Goal: Contribute content: Add original content to the website for others to see

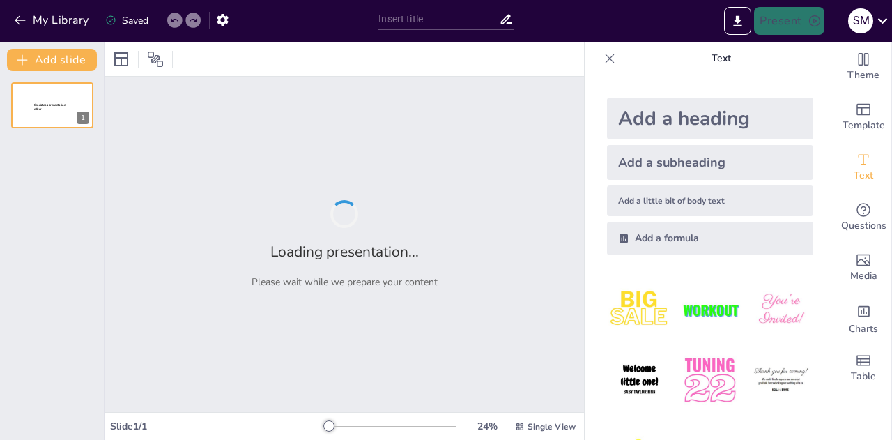
type input "Innovaciones en la Colaboración para el Mejoramiento del Tomate"
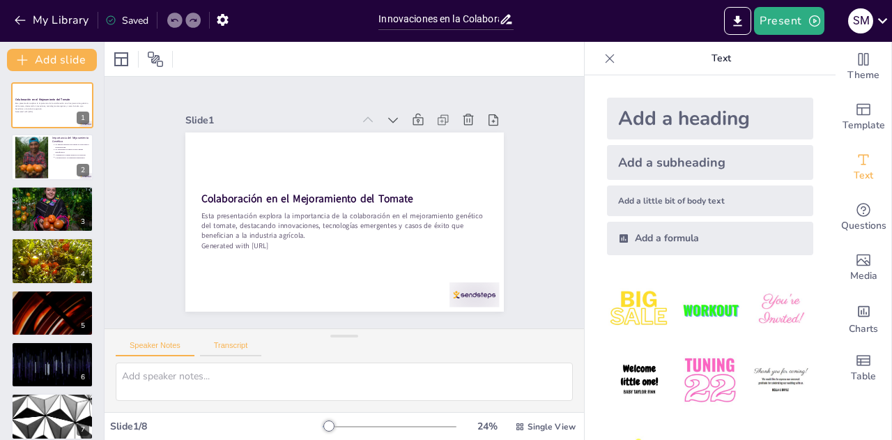
click at [233, 348] on button "Transcript" at bounding box center [231, 348] width 62 height 15
click at [49, 163] on div at bounding box center [52, 157] width 84 height 47
type textarea "El mejoramiento genético del tomate es crucial para aumentar la productividad, …"
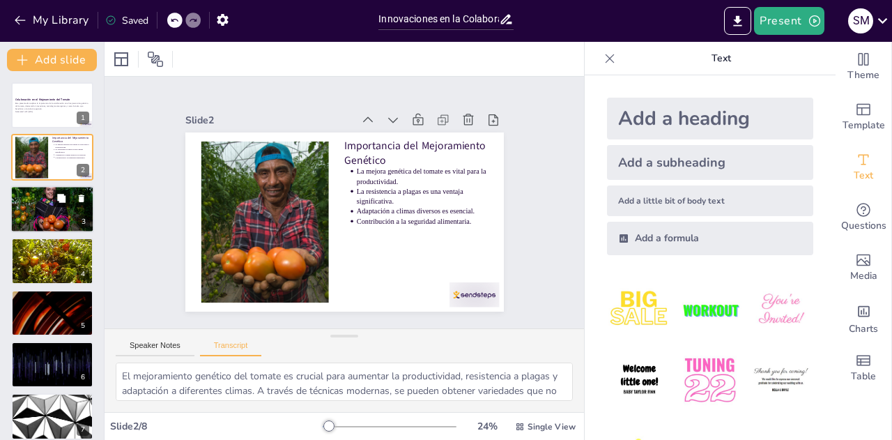
click at [56, 203] on button at bounding box center [61, 198] width 17 height 17
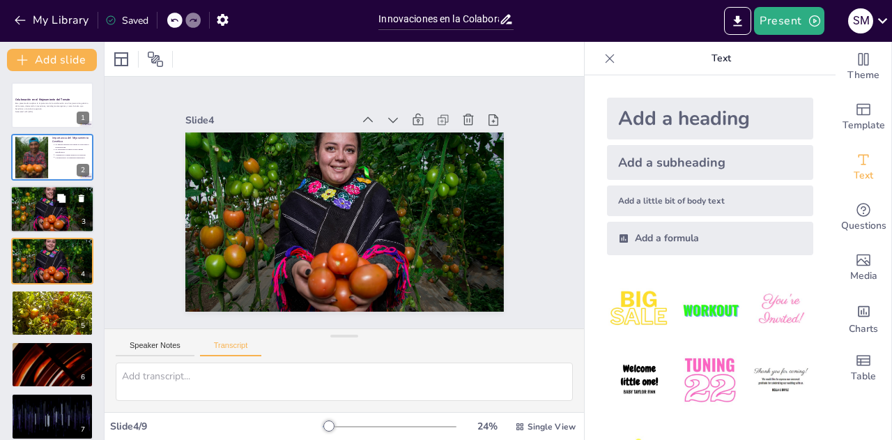
scroll to position [6, 0]
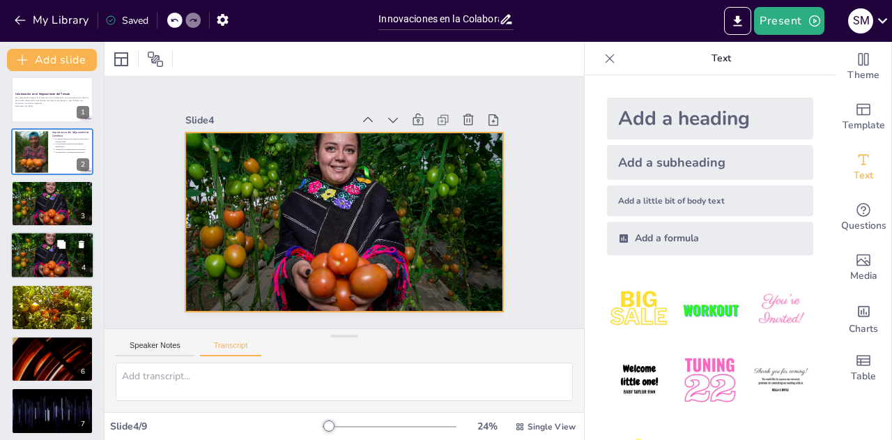
click at [49, 254] on div at bounding box center [52, 255] width 84 height 56
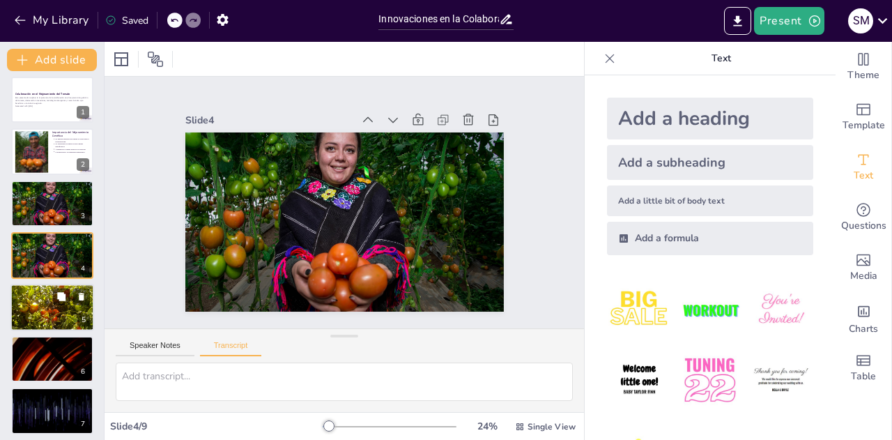
click at [52, 289] on div at bounding box center [52, 307] width 94 height 47
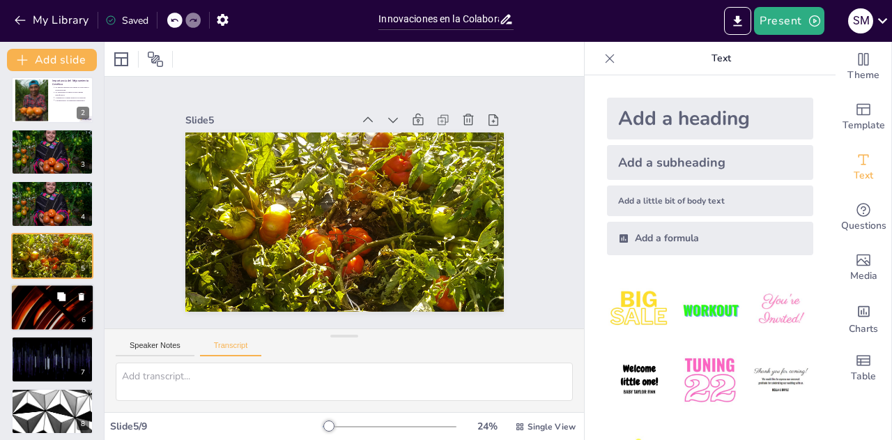
click at [56, 311] on div at bounding box center [52, 307] width 84 height 47
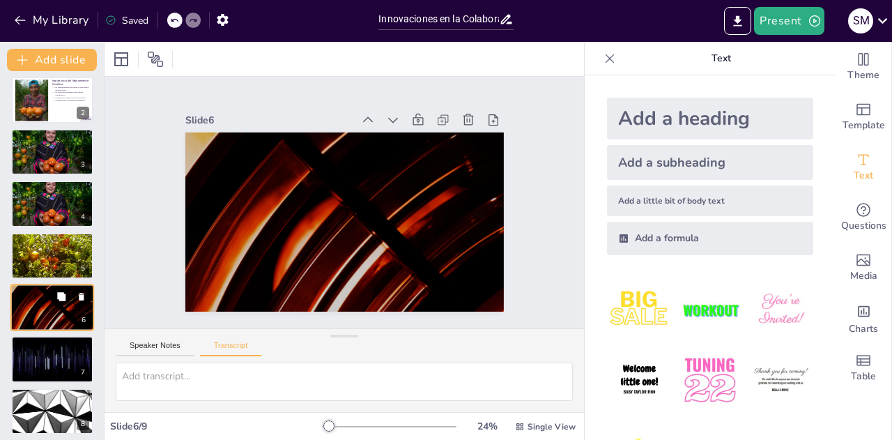
scroll to position [109, 0]
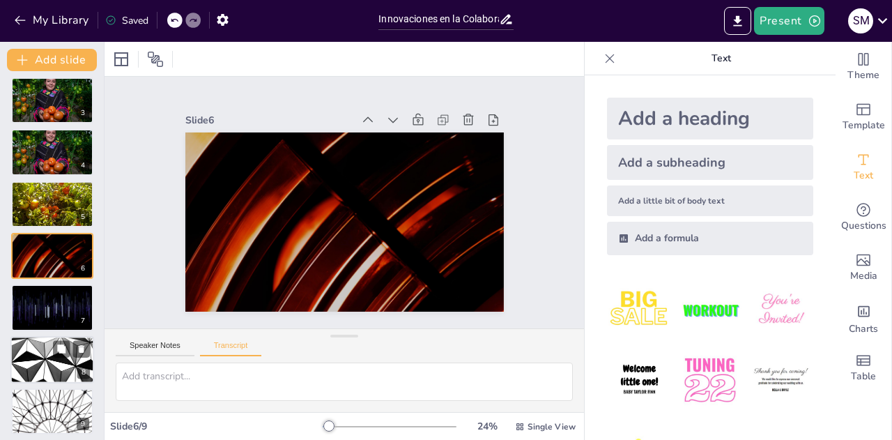
click at [49, 359] on div at bounding box center [52, 359] width 84 height 47
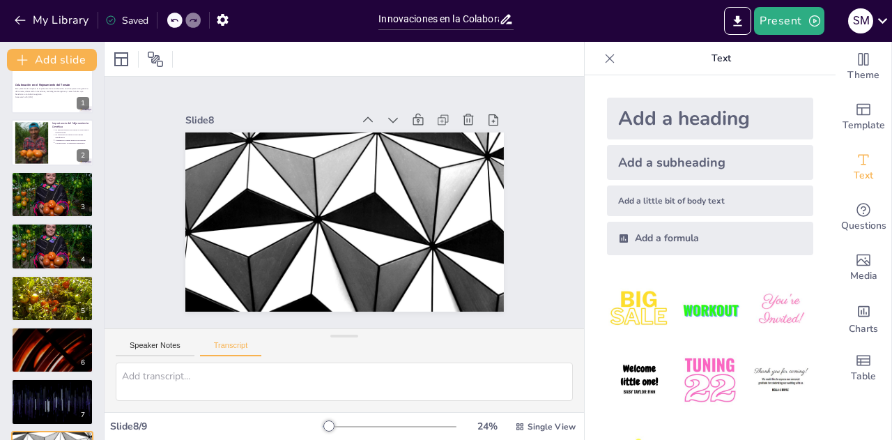
scroll to position [0, 0]
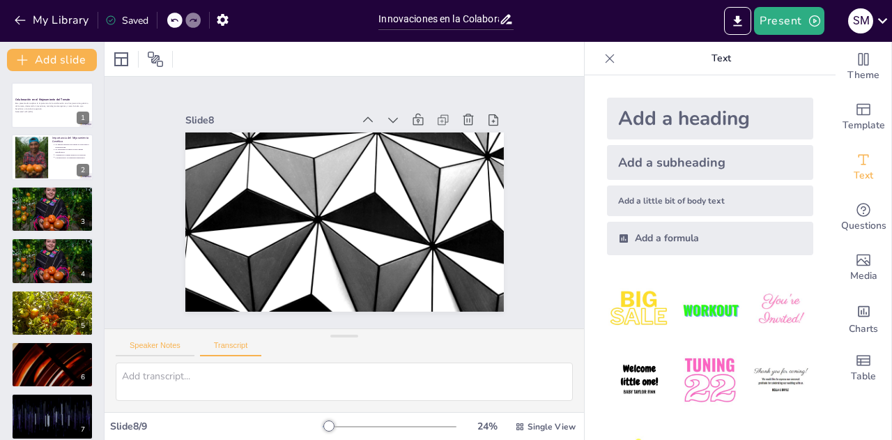
click at [147, 343] on button "Speaker Notes" at bounding box center [155, 348] width 79 height 15
click at [797, 24] on button "Present" at bounding box center [789, 21] width 70 height 28
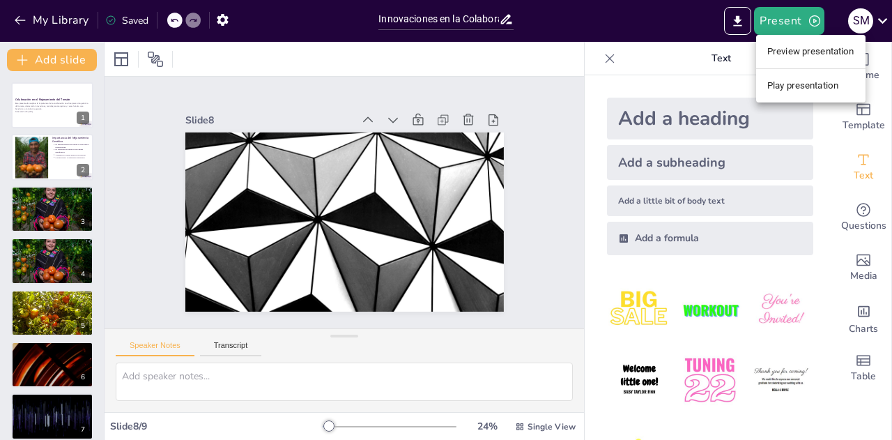
click at [791, 91] on li "Play presentation" at bounding box center [810, 86] width 109 height 22
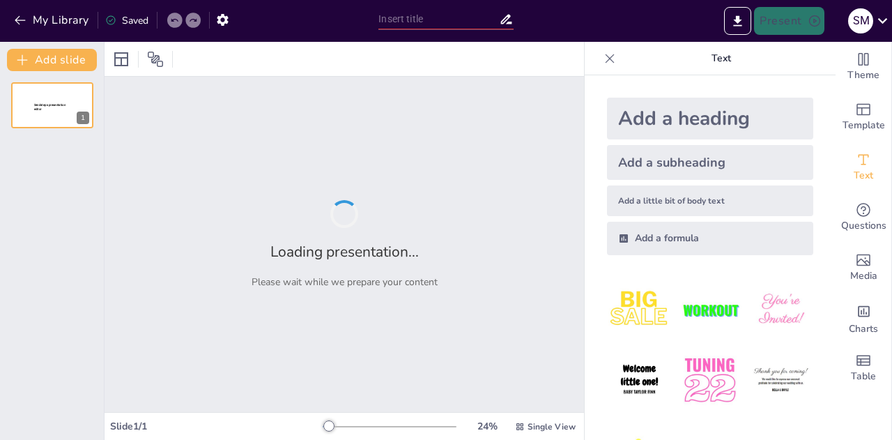
type input "Innovaciones en la Colaboración para el Mejoramiento del Tomate"
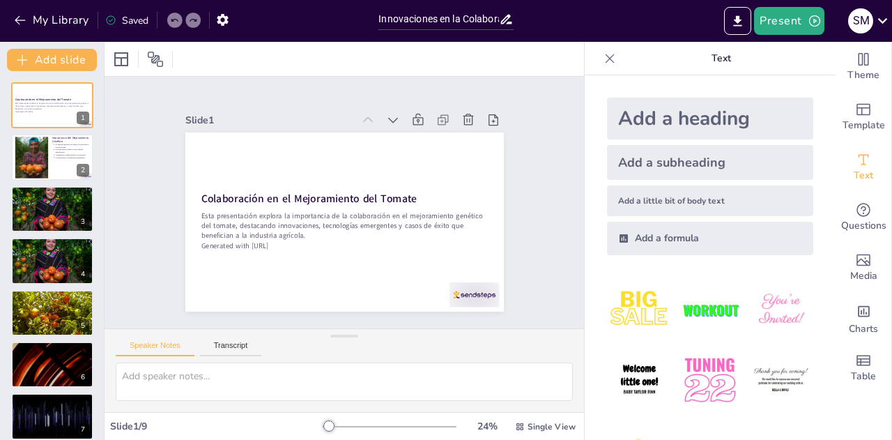
click at [634, 374] on img at bounding box center [639, 380] width 65 height 65
click at [531, 235] on div "Slide 1 Colaboración en el Mejoramiento del Tomate Esta presentación explora la…" at bounding box center [344, 202] width 452 height 387
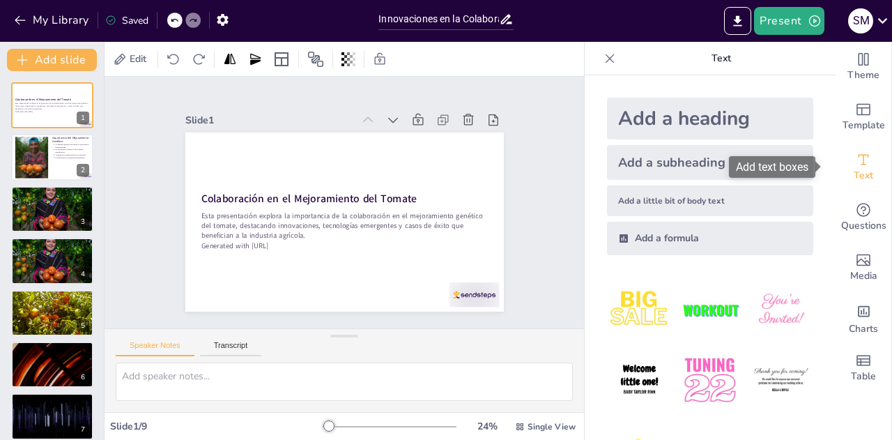
click at [857, 169] on span "Text" at bounding box center [864, 175] width 20 height 15
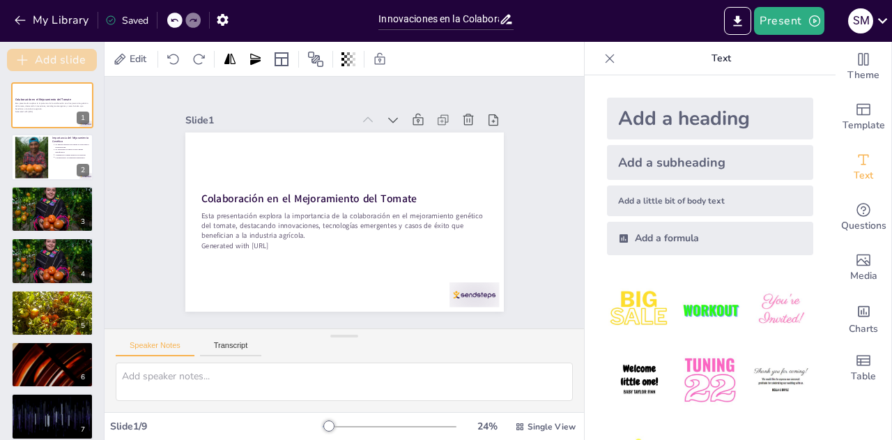
click at [55, 58] on button "Add slide" at bounding box center [52, 60] width 90 height 22
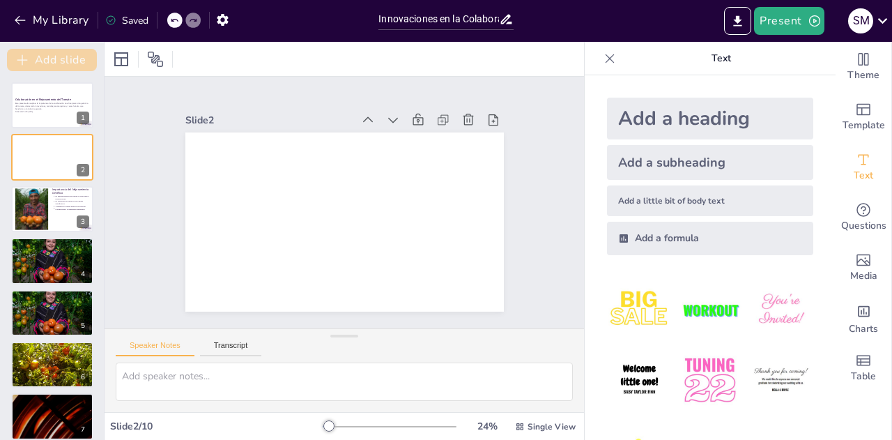
click at [55, 58] on button "Add slide" at bounding box center [52, 60] width 90 height 22
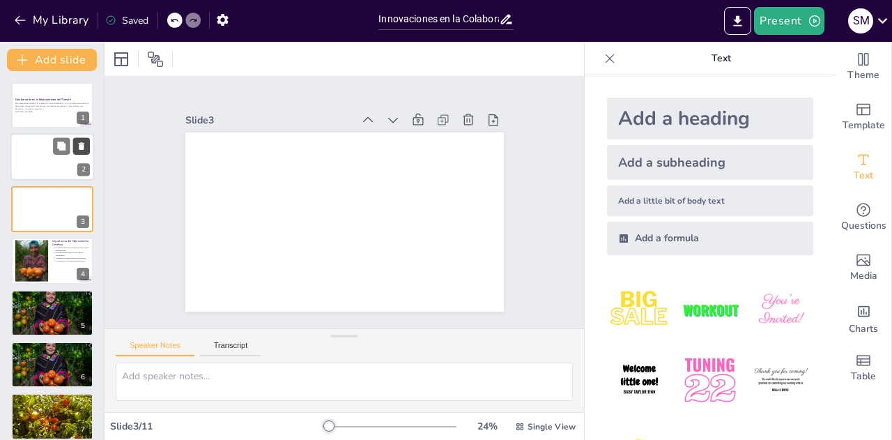
click at [84, 147] on icon at bounding box center [82, 147] width 6 height 8
type textarea "La productividad es un factor clave en la agricultura, y el mejoramiento genéti…"
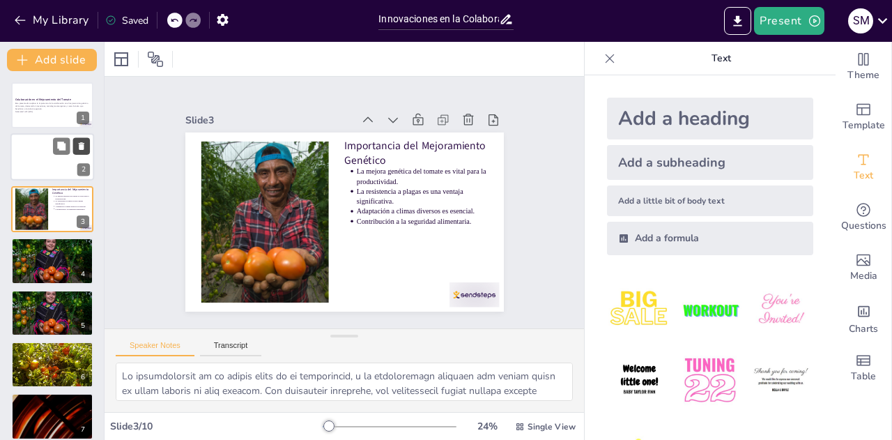
click at [84, 147] on icon at bounding box center [82, 147] width 6 height 8
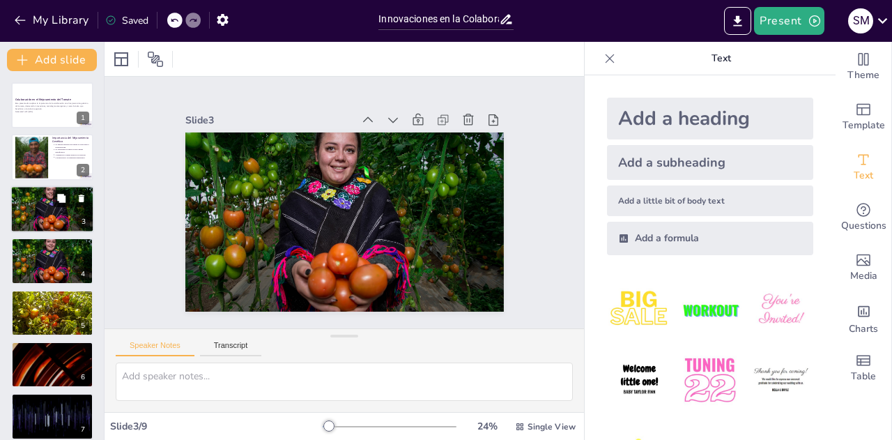
click at [59, 199] on icon at bounding box center [61, 198] width 8 height 8
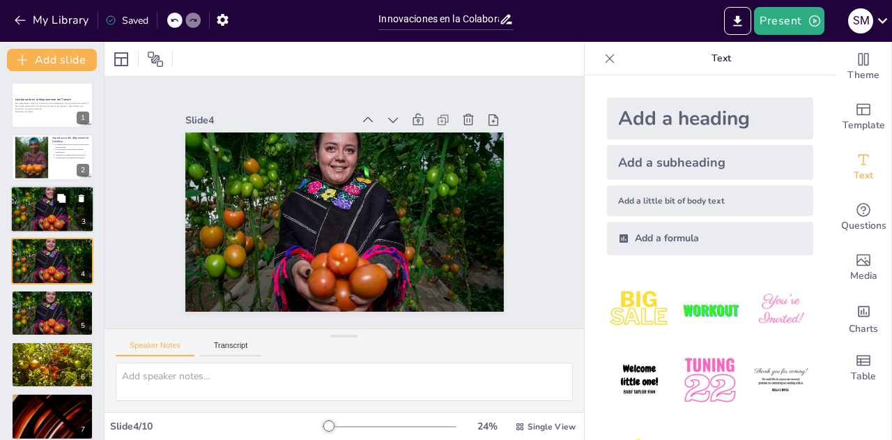
scroll to position [6, 0]
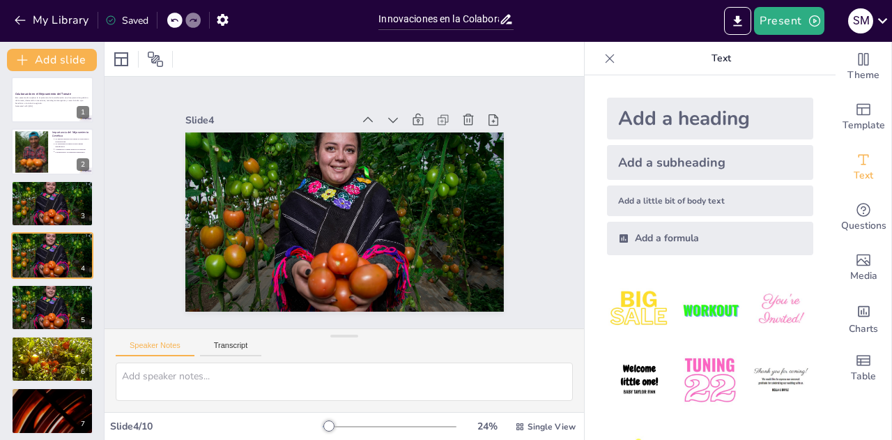
click at [507, 20] on icon at bounding box center [506, 19] width 15 height 15
click at [51, 153] on div at bounding box center [52, 151] width 84 height 47
type textarea "La productividad es un factor clave en la agricultura, y el mejoramiento genéti…"
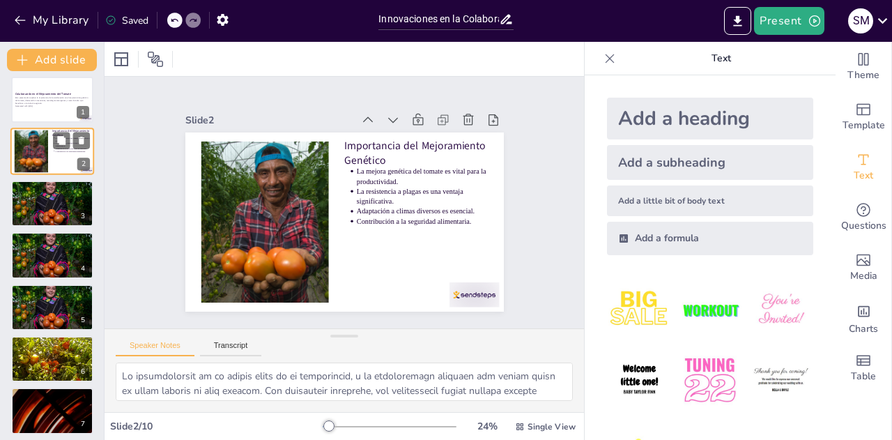
scroll to position [0, 0]
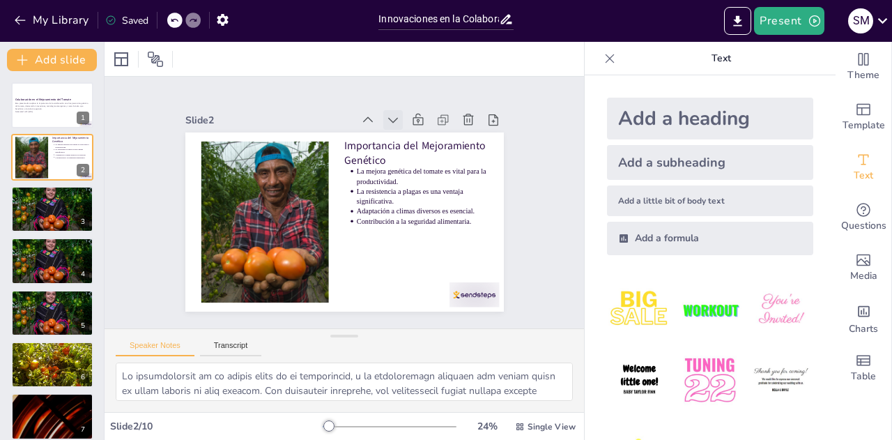
click at [423, 155] on icon at bounding box center [433, 165] width 20 height 20
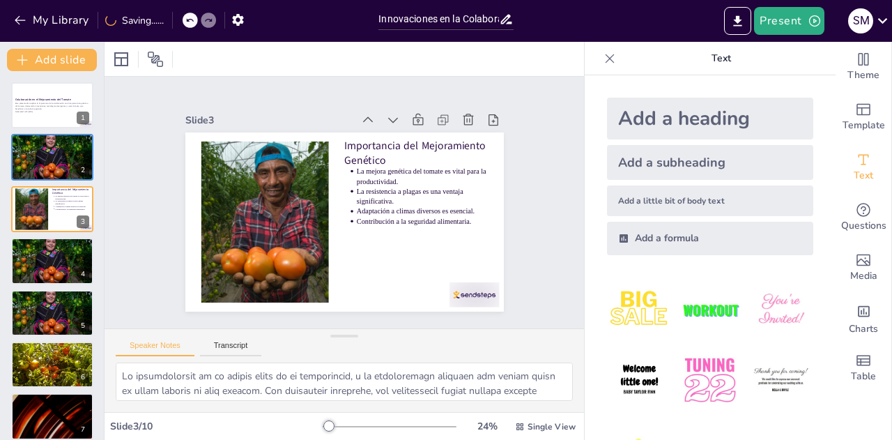
click at [423, 155] on icon at bounding box center [433, 165] width 20 height 20
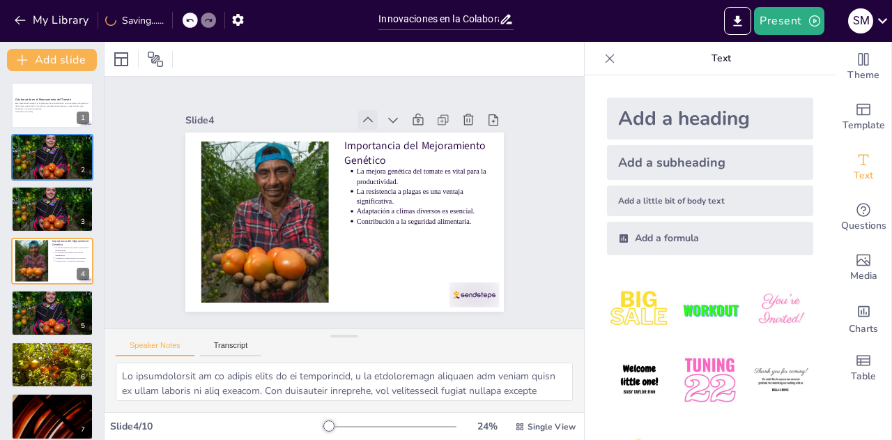
click at [384, 123] on icon at bounding box center [392, 131] width 17 height 17
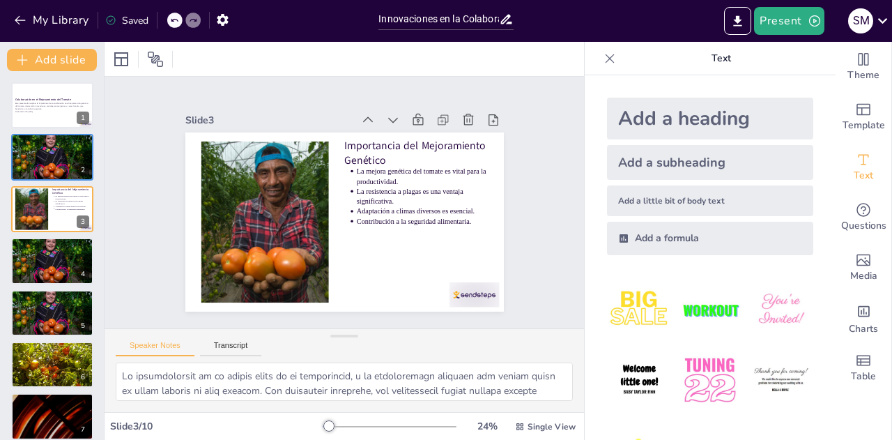
click at [403, 140] on icon at bounding box center [413, 150] width 20 height 20
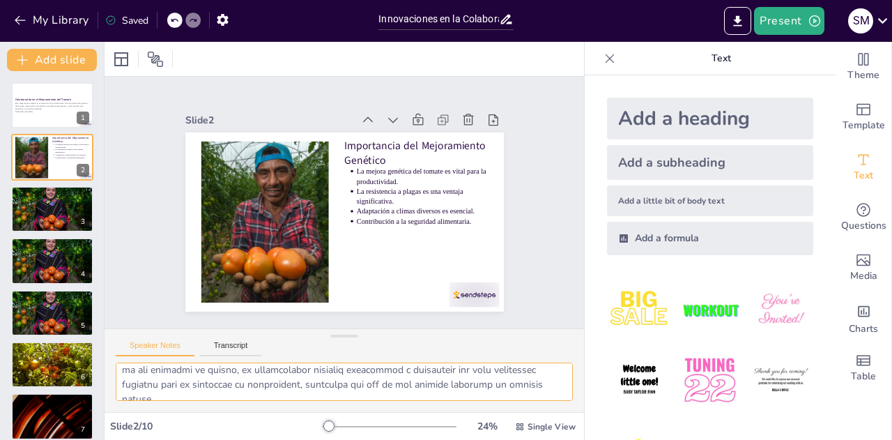
scroll to position [192, 0]
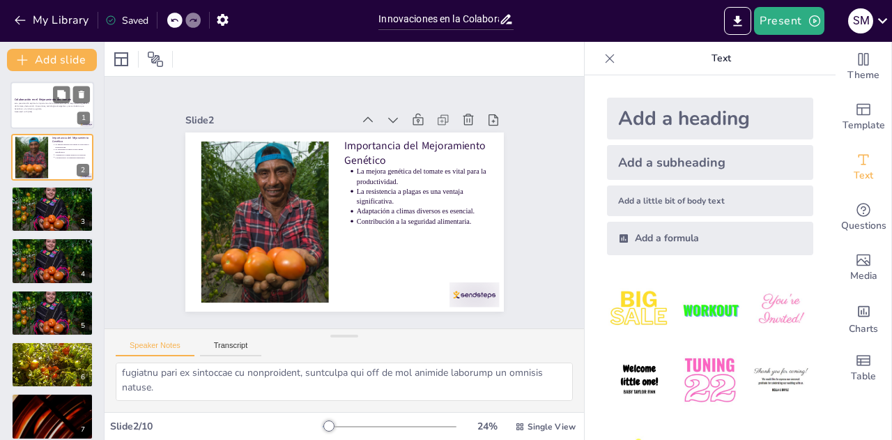
click at [24, 113] on div "Esta presentación explora la importancia de la colaboración en el mejoramiento …" at bounding box center [52, 108] width 75 height 12
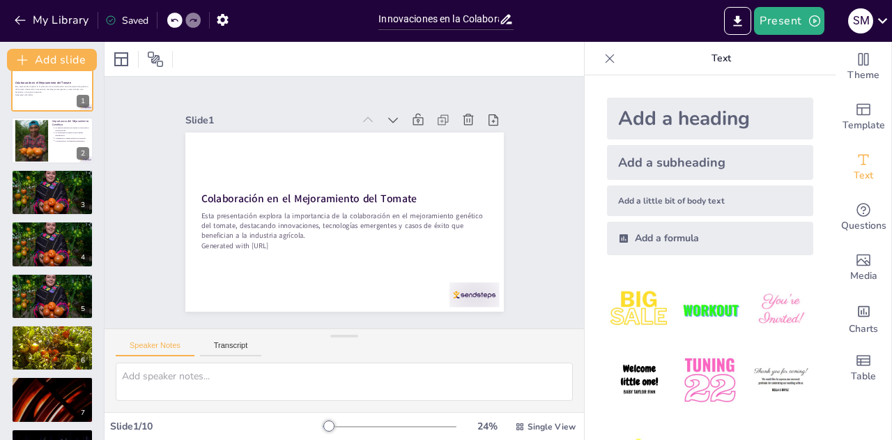
scroll to position [0, 0]
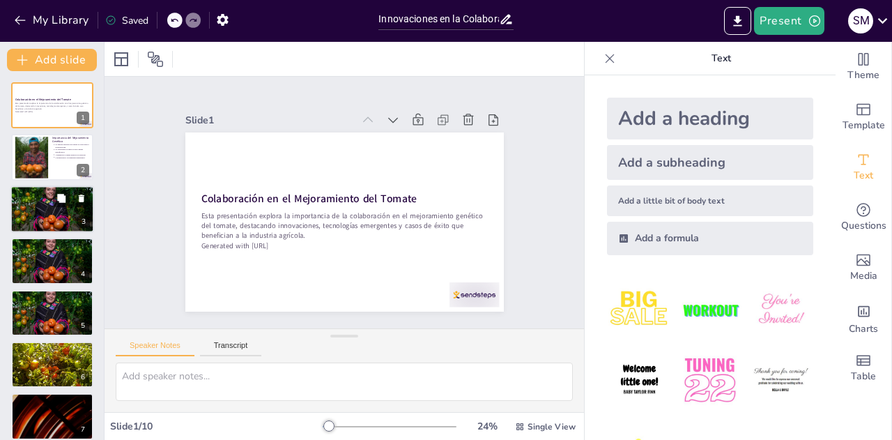
click at [46, 218] on div at bounding box center [52, 209] width 84 height 56
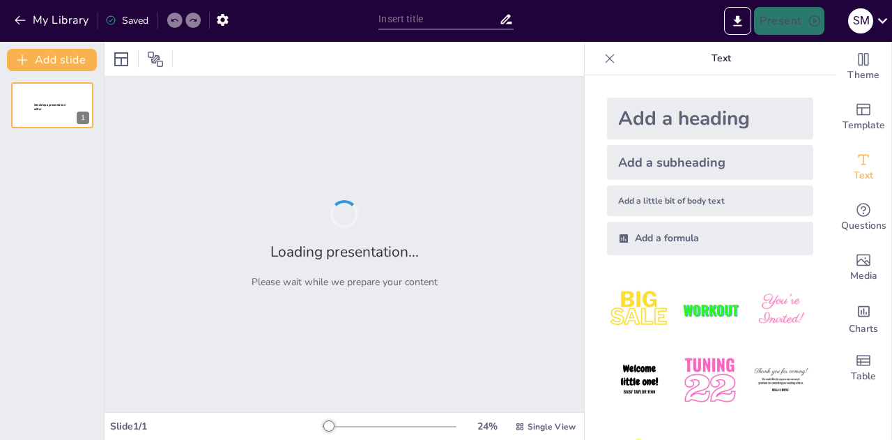
type input "Innovaciones en la Colaboración para el Mejoramiento del Tomate"
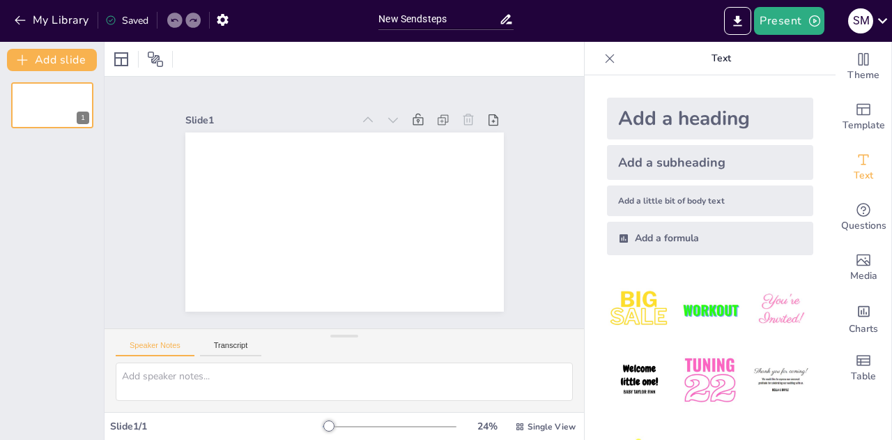
click at [203, 56] on div at bounding box center [344, 59] width 479 height 34
click at [441, 22] on input "New Sendsteps" at bounding box center [438, 19] width 120 height 20
type input "N"
click at [455, 26] on input "cola" at bounding box center [438, 19] width 120 height 20
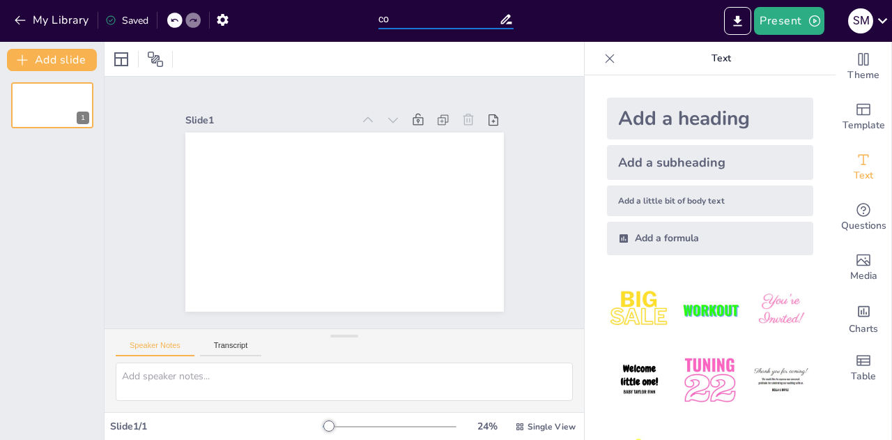
type input "c"
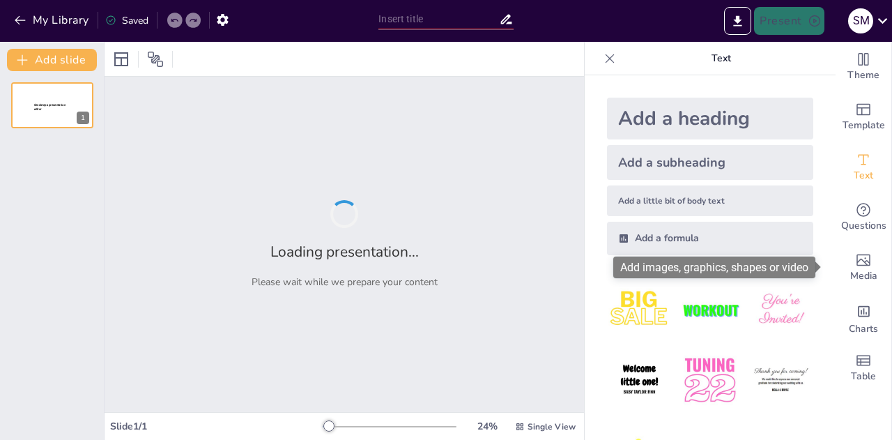
type input "Sendsteps presentation"
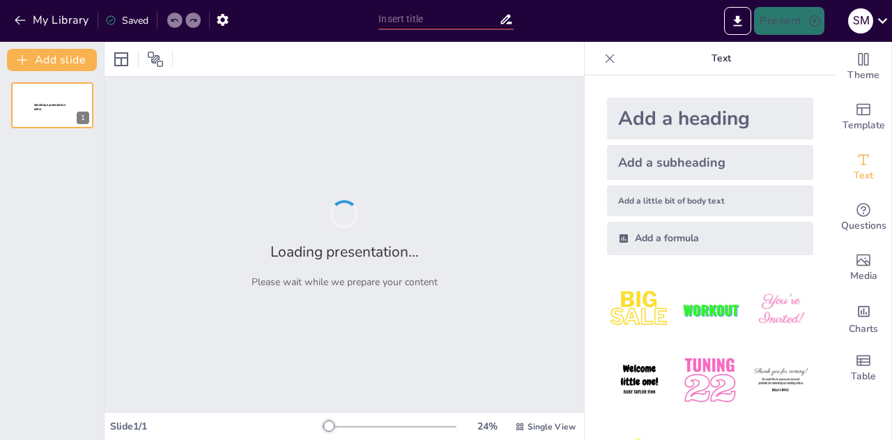
type input "New Sendsteps"
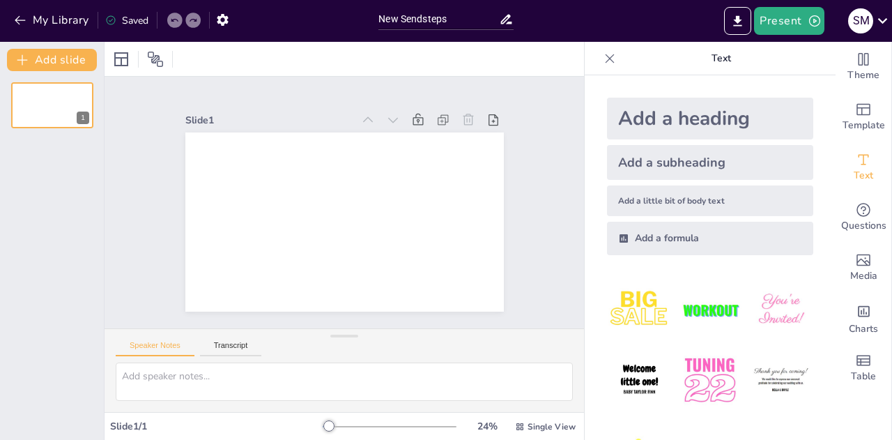
click at [71, 130] on div "1" at bounding box center [52, 255] width 104 height 369
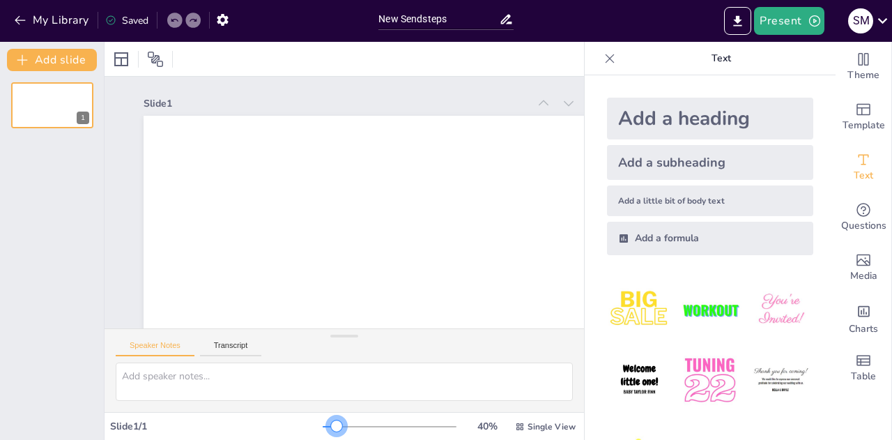
click at [331, 425] on div at bounding box center [336, 425] width 11 height 11
click at [344, 345] on div "Speaker Notes Transcript" at bounding box center [344, 345] width 479 height 33
click at [68, 63] on button "Add slide" at bounding box center [52, 60] width 90 height 22
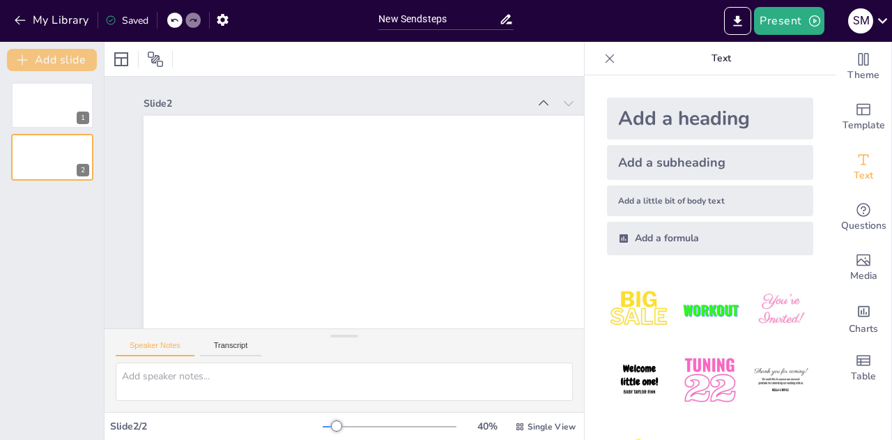
scroll to position [63, 0]
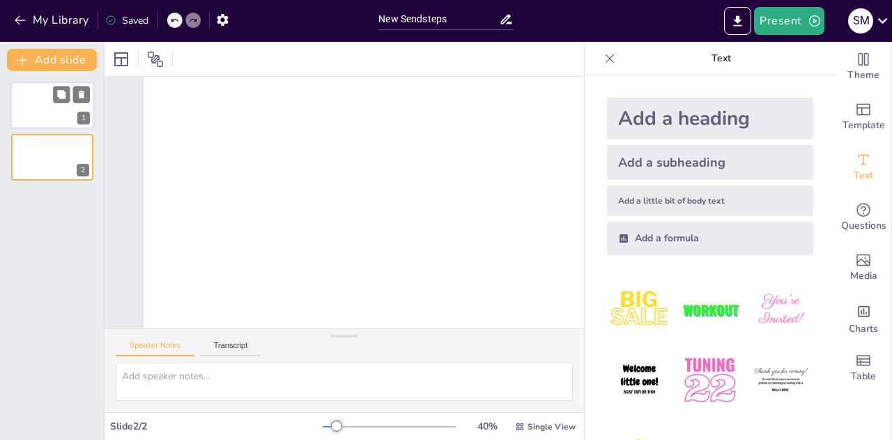
click at [40, 89] on div at bounding box center [52, 105] width 84 height 47
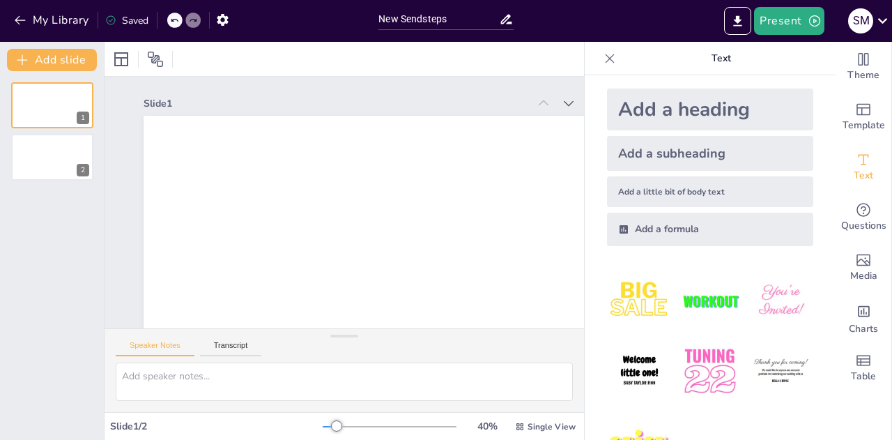
scroll to position [0, 0]
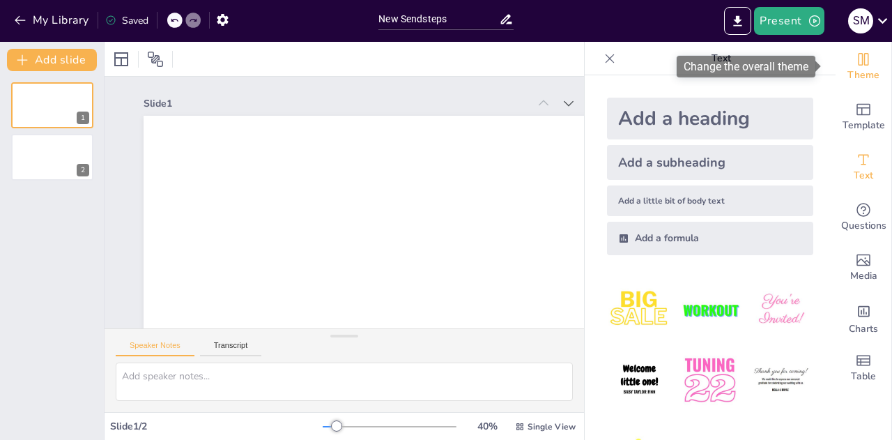
click at [850, 76] on span "Theme" at bounding box center [863, 75] width 32 height 15
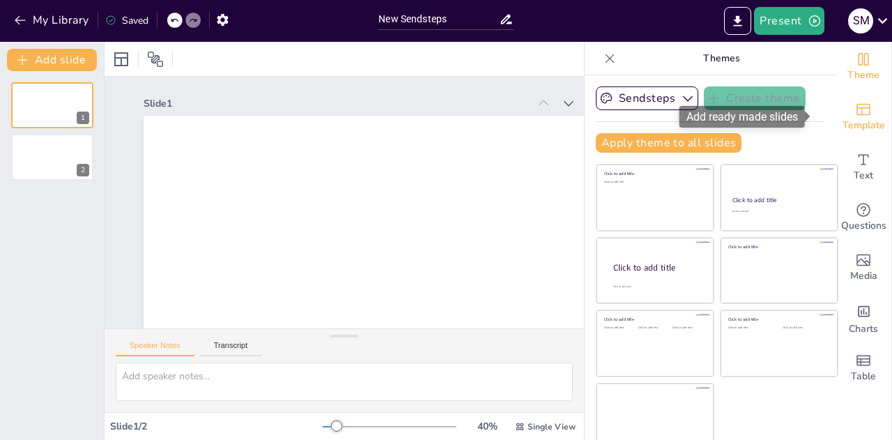
click at [846, 130] on span "Template" at bounding box center [863, 125] width 43 height 15
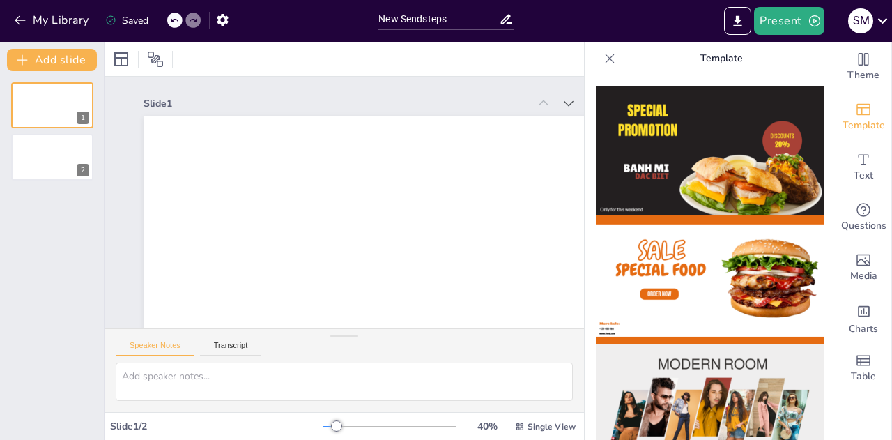
click at [605, 59] on icon at bounding box center [609, 58] width 9 height 9
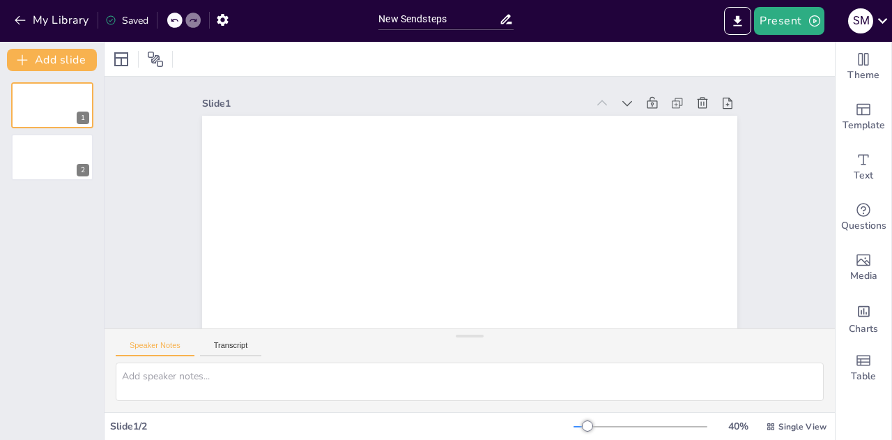
click at [271, 52] on div at bounding box center [470, 59] width 730 height 34
click at [308, 69] on div at bounding box center [470, 59] width 730 height 34
click at [222, 17] on icon "button" at bounding box center [222, 20] width 15 height 15
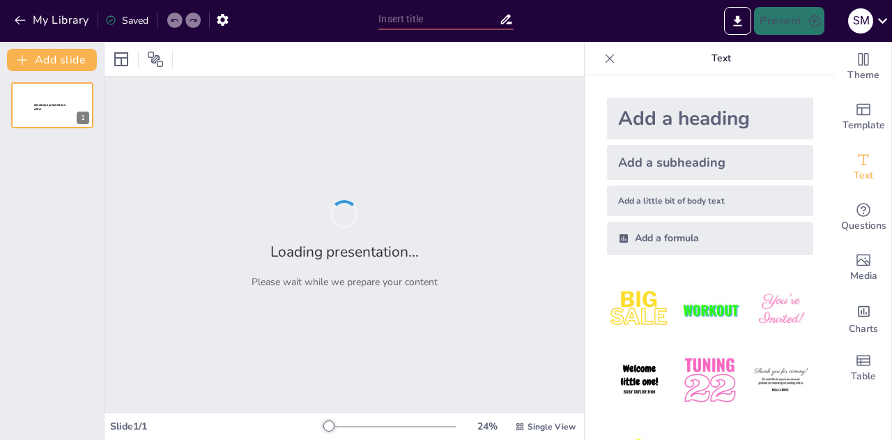
type input "New Sendsteps"
type input "Innovaciones en la Mejora Genética: Co-Híbridos de Tomate a Través de la Colabo…"
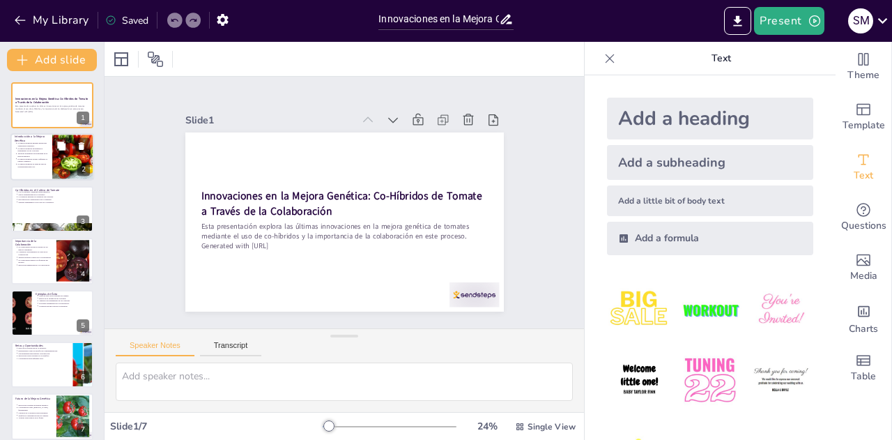
click at [33, 165] on p "La mejora genética es esencial para la sostenibilidad agrícola." at bounding box center [32, 166] width 31 height 6
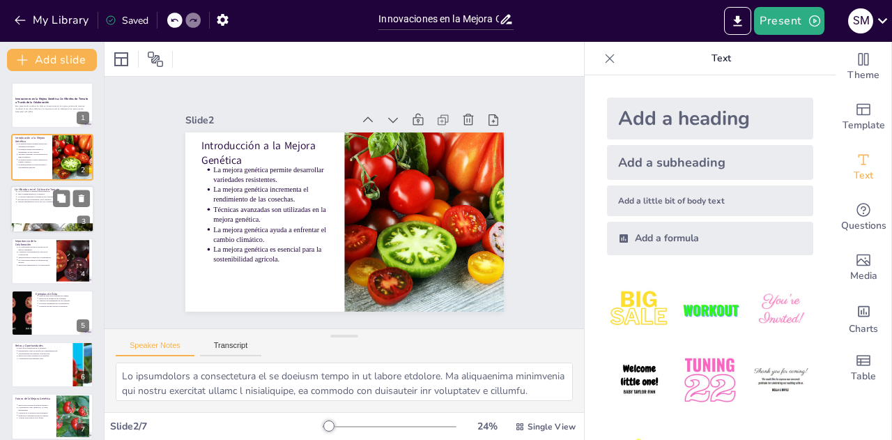
click at [59, 209] on div at bounding box center [52, 208] width 84 height 47
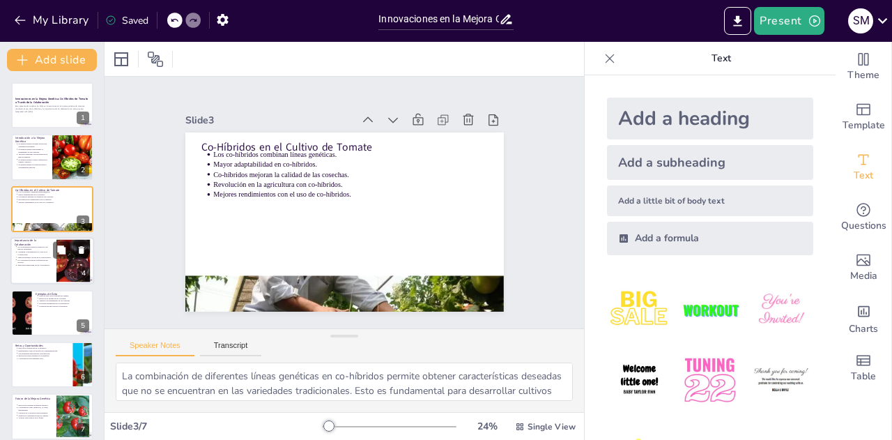
click at [36, 264] on p "Innovación impulsada por la colaboración." at bounding box center [34, 265] width 35 height 3
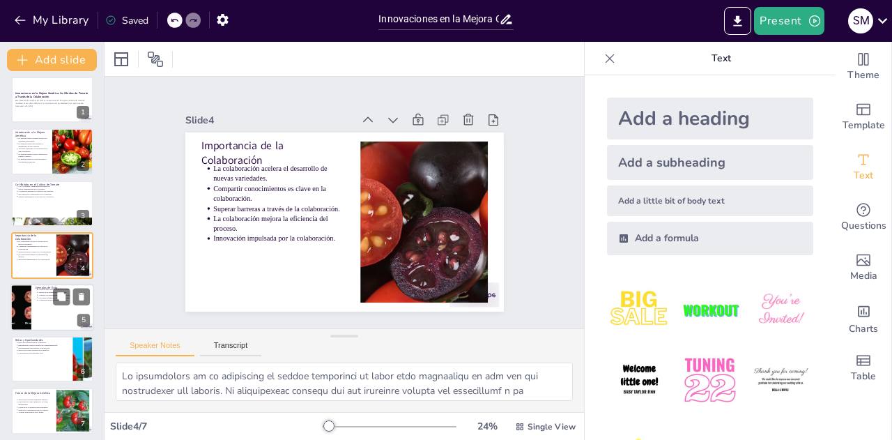
click at [48, 298] on p "Lecciones aprendidas de la colaboración." at bounding box center [65, 297] width 52 height 3
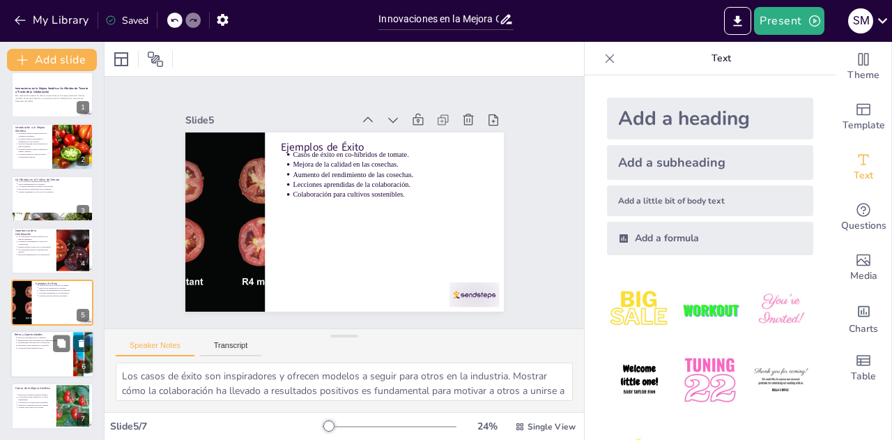
click at [32, 350] on div at bounding box center [52, 353] width 84 height 47
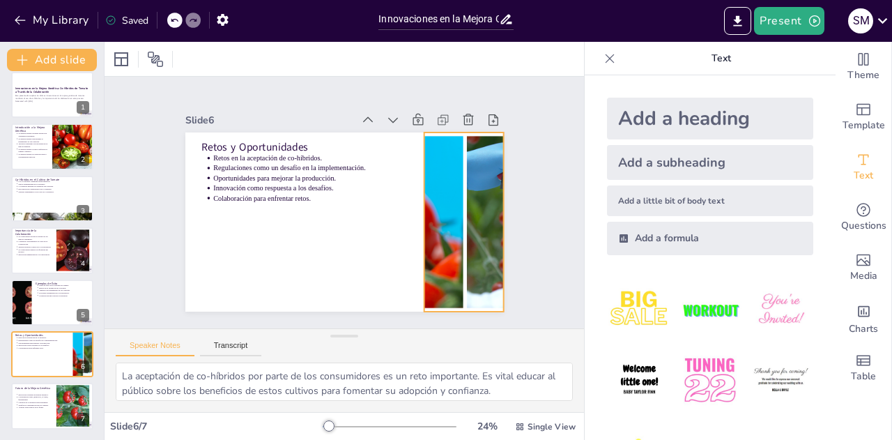
click at [426, 228] on div at bounding box center [445, 268] width 489 height 349
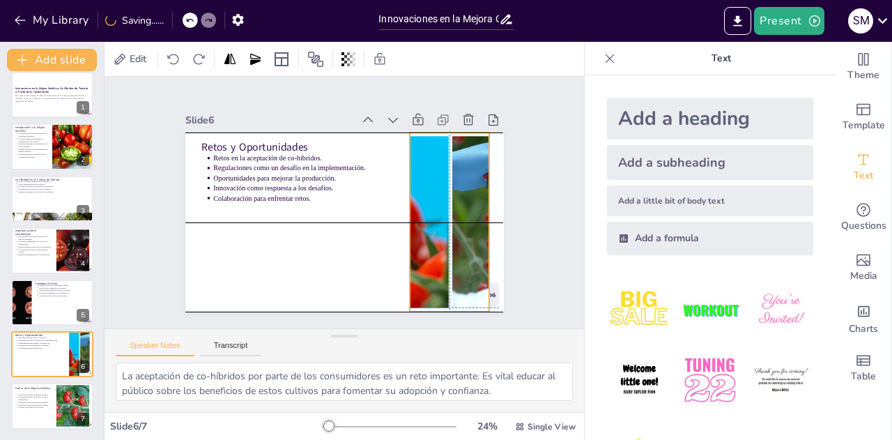
drag, startPoint x: 414, startPoint y: 215, endPoint x: 399, endPoint y: 213, distance: 14.7
click at [399, 213] on div at bounding box center [438, 253] width 489 height 311
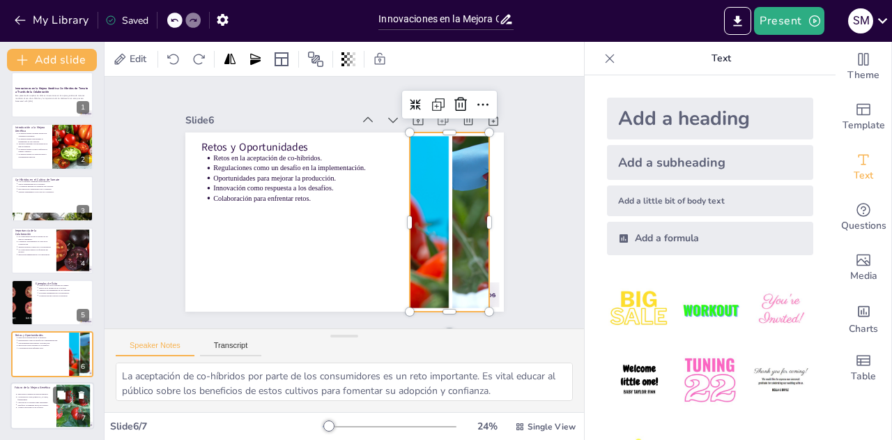
click at [43, 413] on div at bounding box center [52, 406] width 84 height 47
type textarea "La innovación continua es esencial para el futuro de la mejora genética. A medi…"
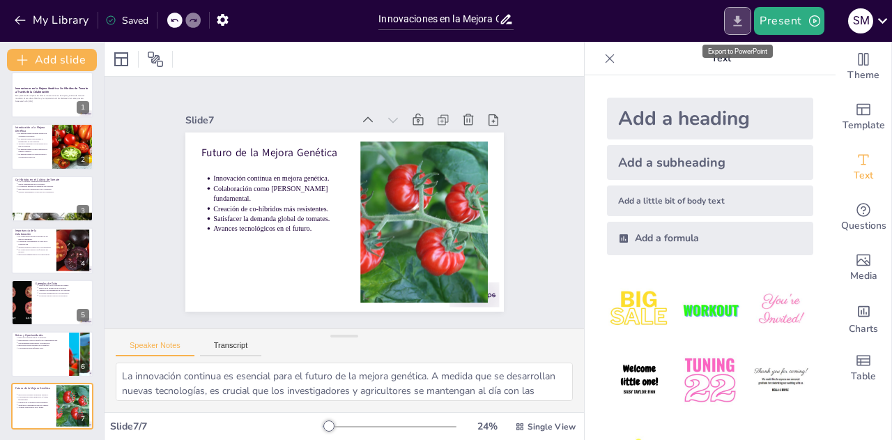
click at [738, 22] on icon "Export to PowerPoint" at bounding box center [737, 21] width 15 height 15
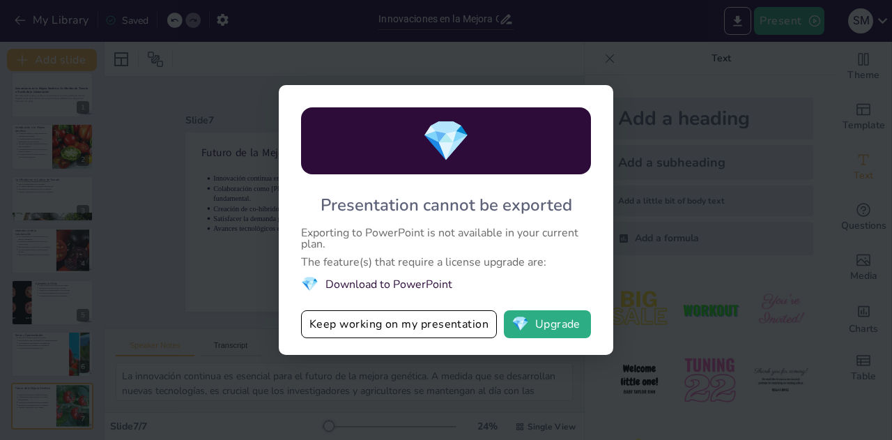
click at [647, 190] on div "💎 Presentation cannot be exported Exporting to PowerPoint is not available in y…" at bounding box center [446, 220] width 892 height 440
click at [403, 325] on button "Keep working on my presentation" at bounding box center [399, 324] width 196 height 28
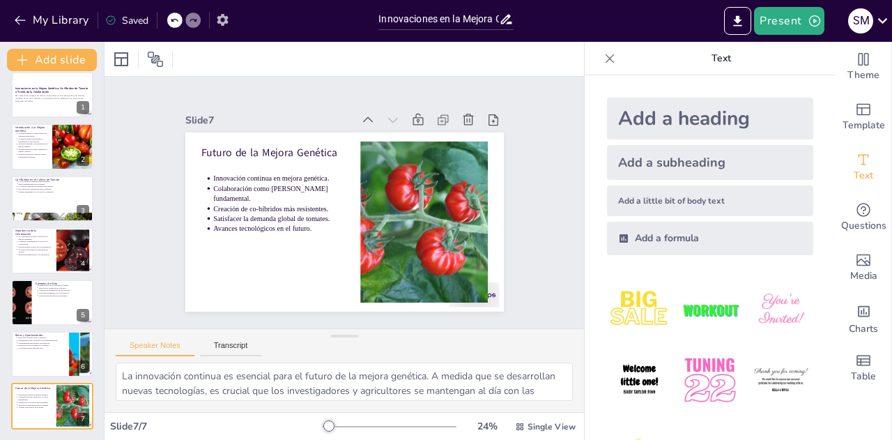
click at [226, 22] on icon "button" at bounding box center [222, 20] width 11 height 12
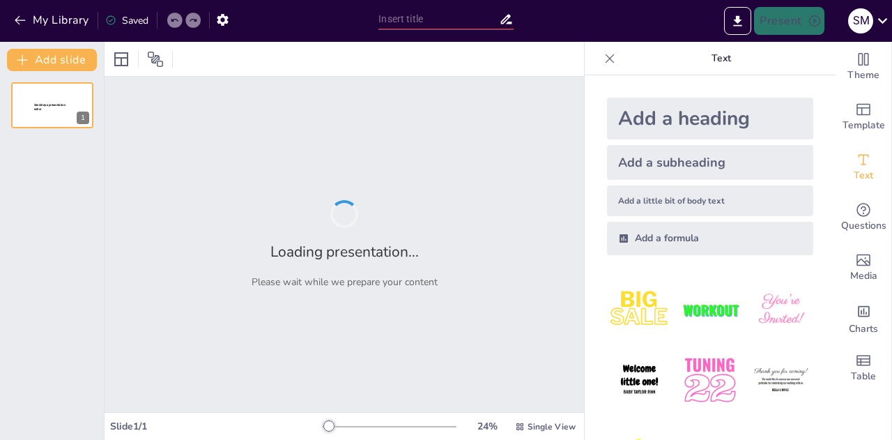
type input "Innovaciones en la Mejora Genética: Co-Híbridos de Tomate a Través de la Colabo…"
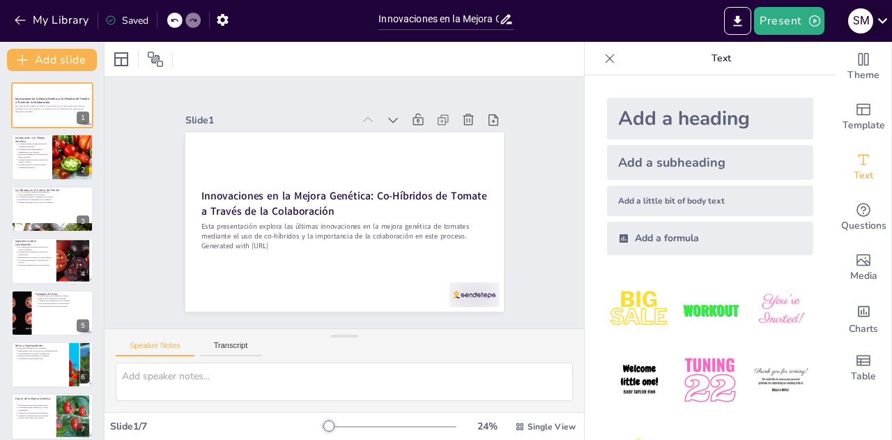
click at [886, 24] on icon at bounding box center [882, 20] width 19 height 19
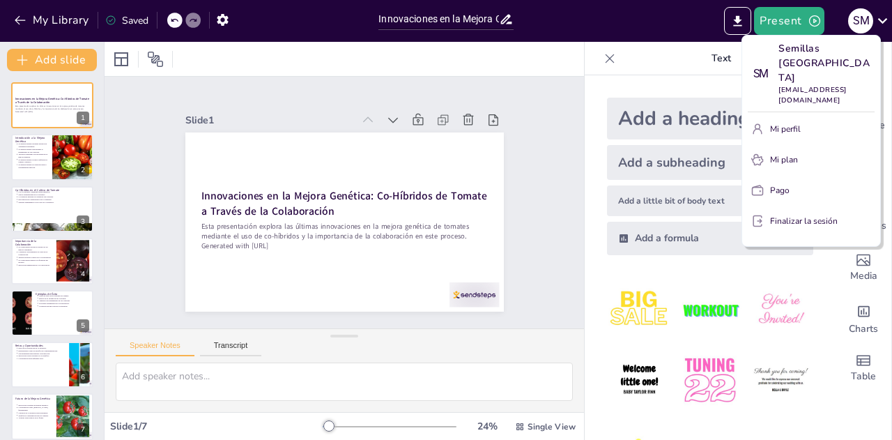
click at [576, 102] on div at bounding box center [446, 220] width 892 height 440
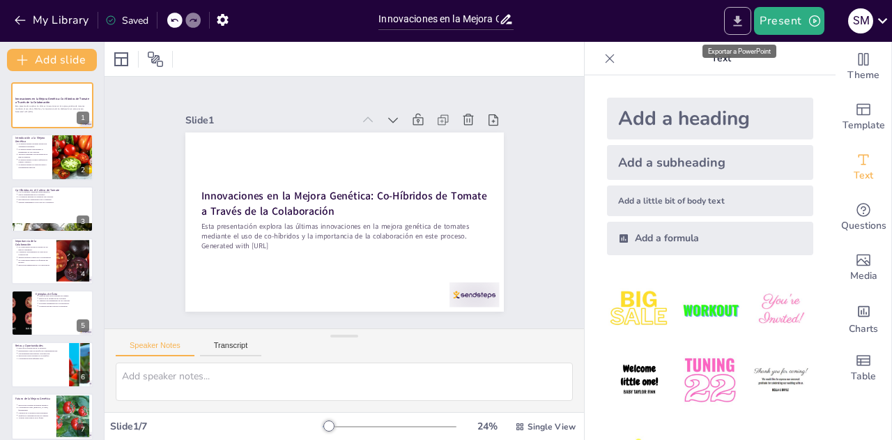
click at [743, 24] on icon "Export to PowerPoint" at bounding box center [737, 21] width 15 height 15
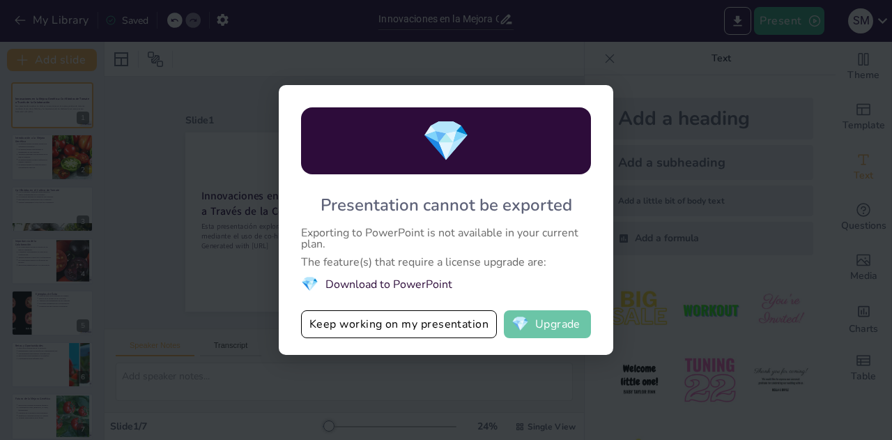
click at [563, 322] on button "💎 Upgrade" at bounding box center [547, 324] width 87 height 28
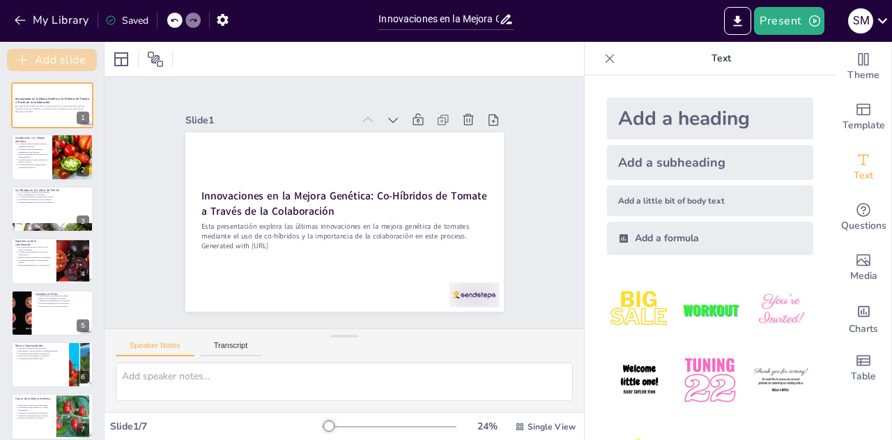
click at [45, 54] on button "Add slide" at bounding box center [52, 60] width 90 height 22
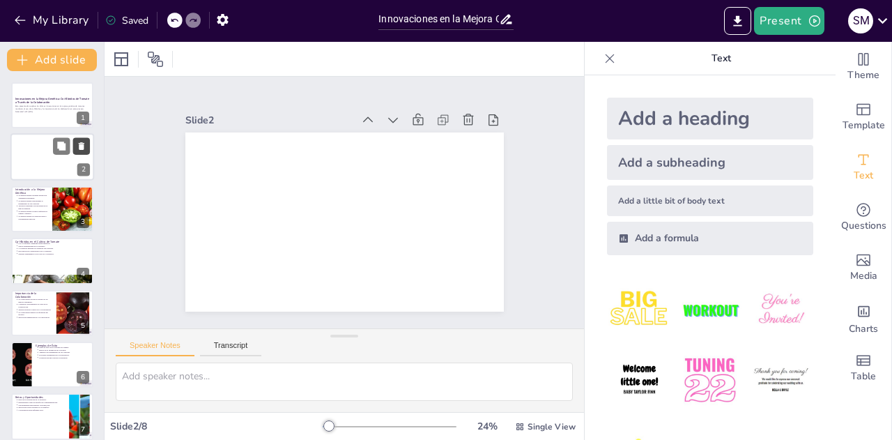
click at [77, 143] on icon at bounding box center [82, 146] width 10 height 10
type textarea "Lo ipsumdolors a consectetura el se doeiusm tempo in ut labore etdolore. Ma ali…"
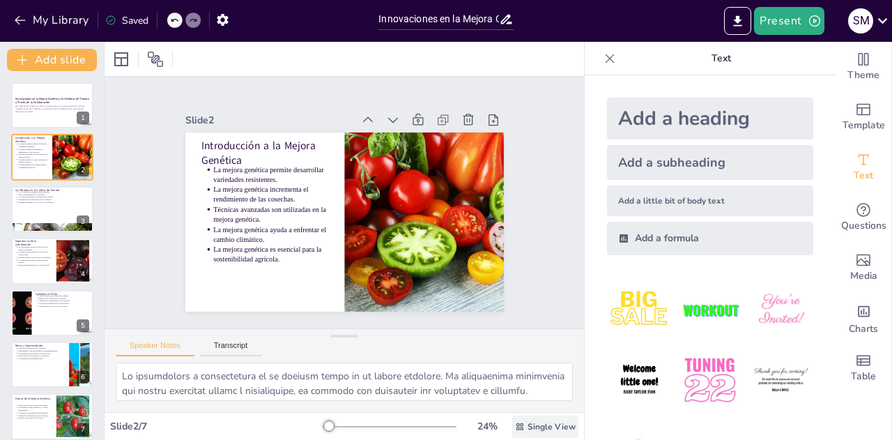
click at [530, 427] on span "Single View" at bounding box center [551, 426] width 48 height 11
click at [505, 196] on icon at bounding box center [514, 205] width 19 height 19
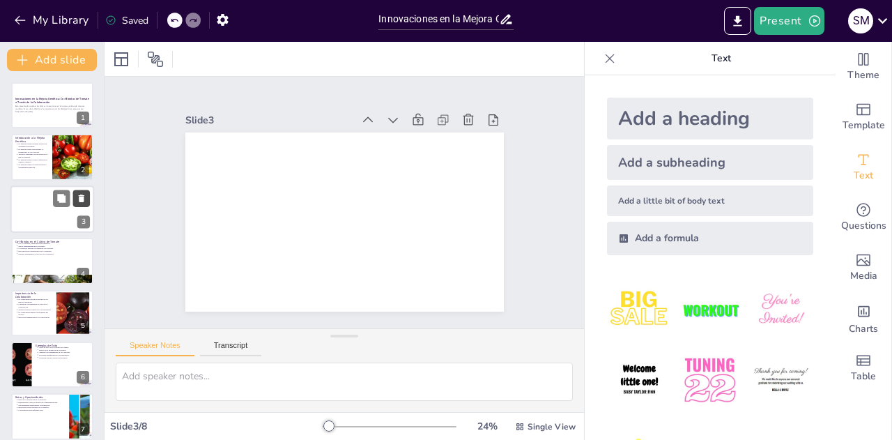
click at [82, 198] on icon at bounding box center [82, 198] width 6 height 8
type textarea "La combinación de diferentes líneas genéticas en co-híbridos permite obtener ca…"
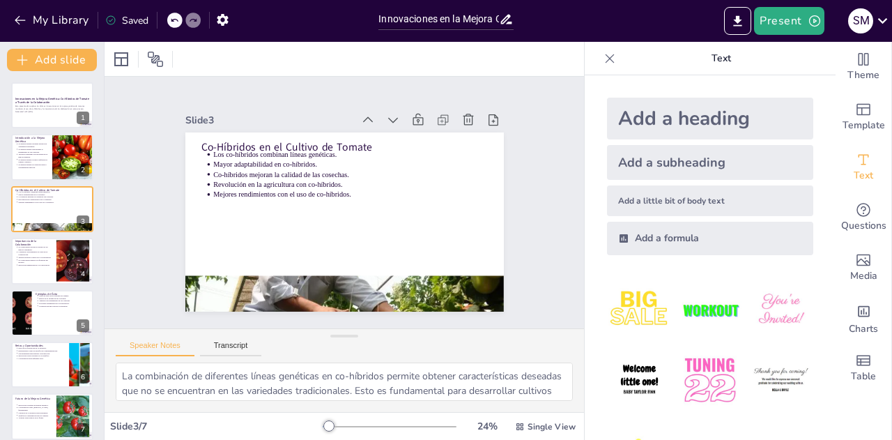
click at [603, 60] on icon at bounding box center [610, 59] width 14 height 14
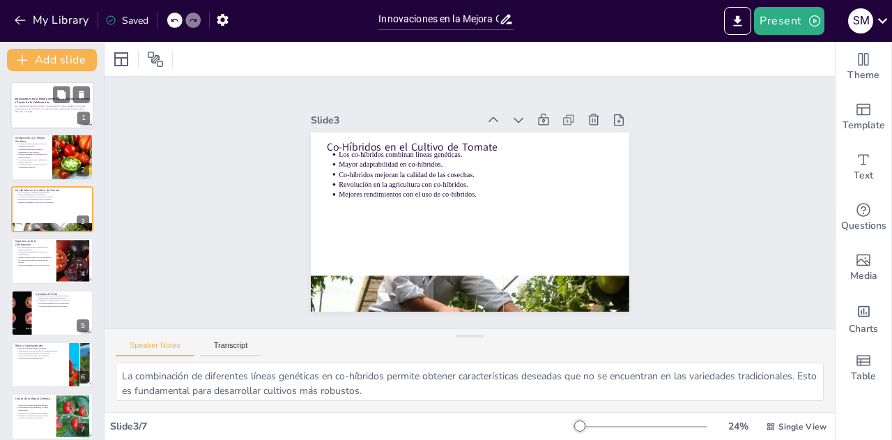
click at [43, 107] on p "Esta presentación explora las últimas innovaciones en la mejora genética de tom…" at bounding box center [52, 108] width 75 height 6
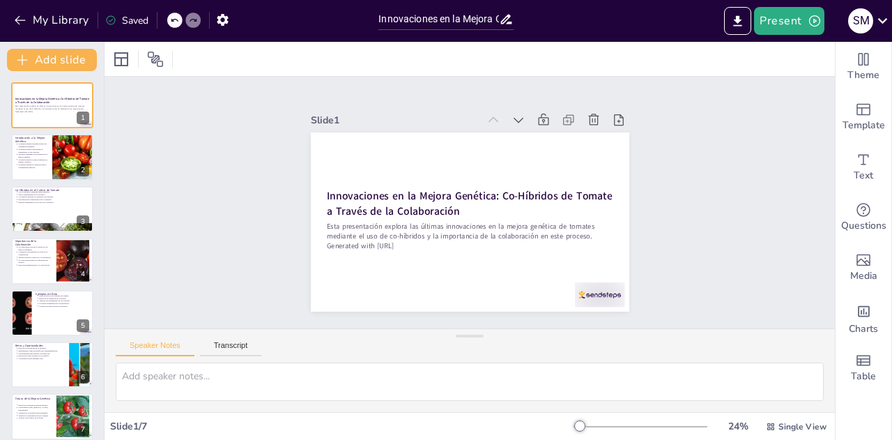
scroll to position [10, 0]
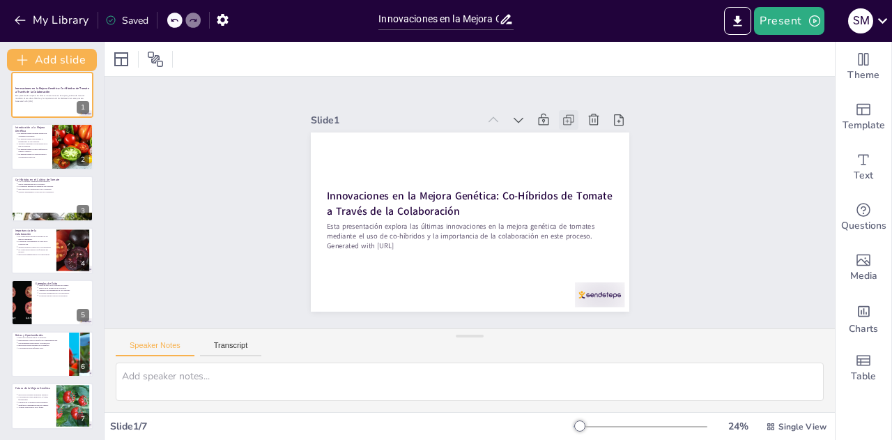
click at [349, 219] on icon at bounding box center [344, 224] width 10 height 10
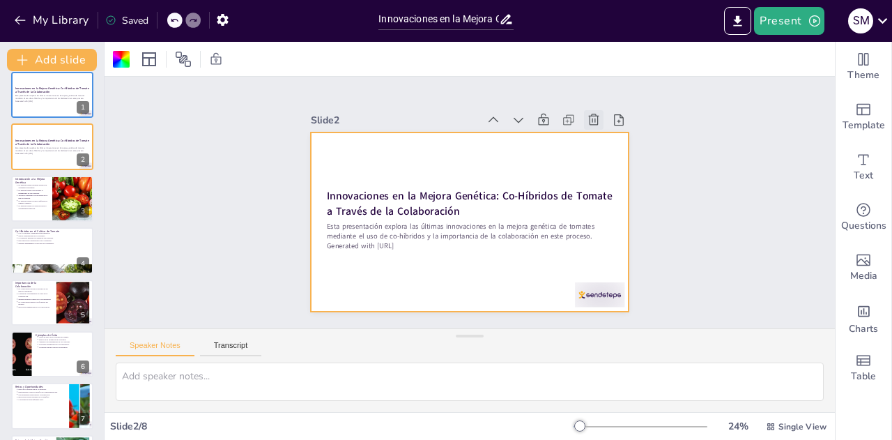
click at [609, 199] on icon at bounding box center [619, 209] width 20 height 20
type textarea "La resistencia a enfermedades es un aspecto clave en la mejora genética. Al des…"
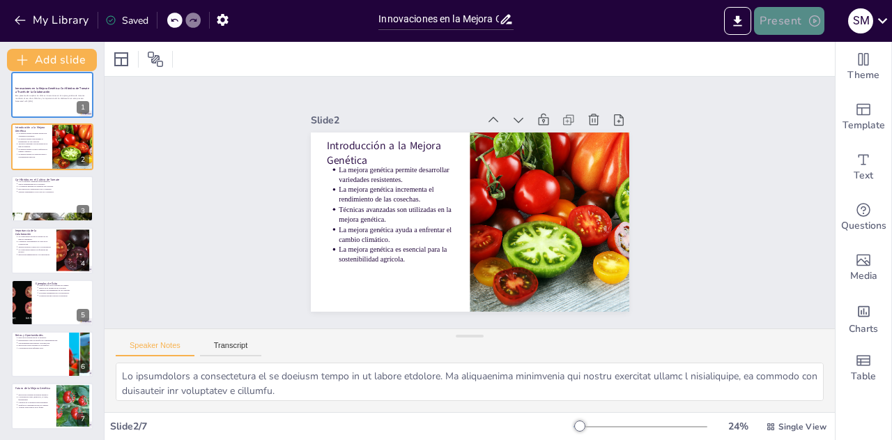
click at [791, 22] on button "Present" at bounding box center [789, 21] width 70 height 28
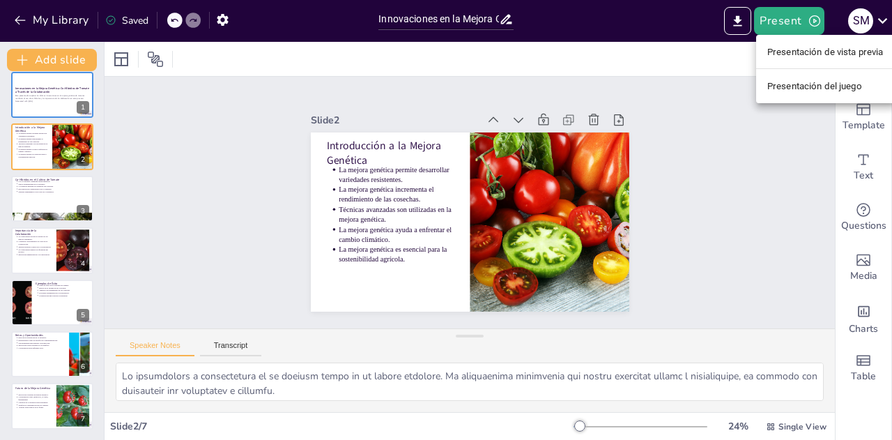
click at [762, 133] on div at bounding box center [446, 220] width 892 height 440
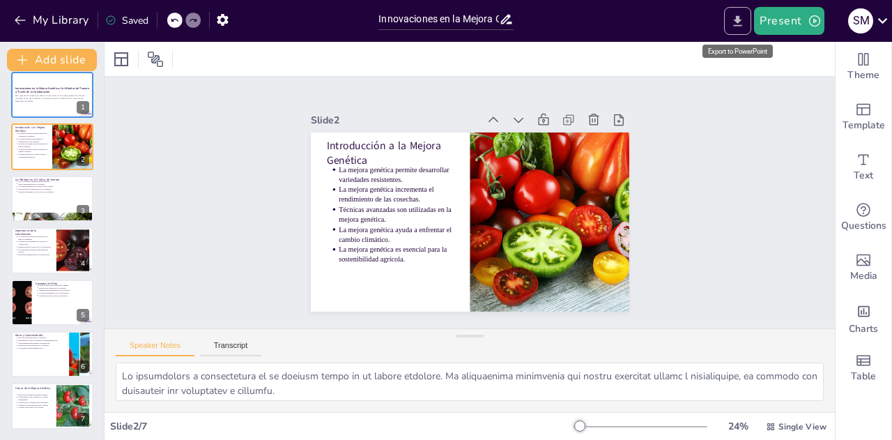
click at [742, 25] on icon "Export to PowerPoint" at bounding box center [738, 20] width 8 height 10
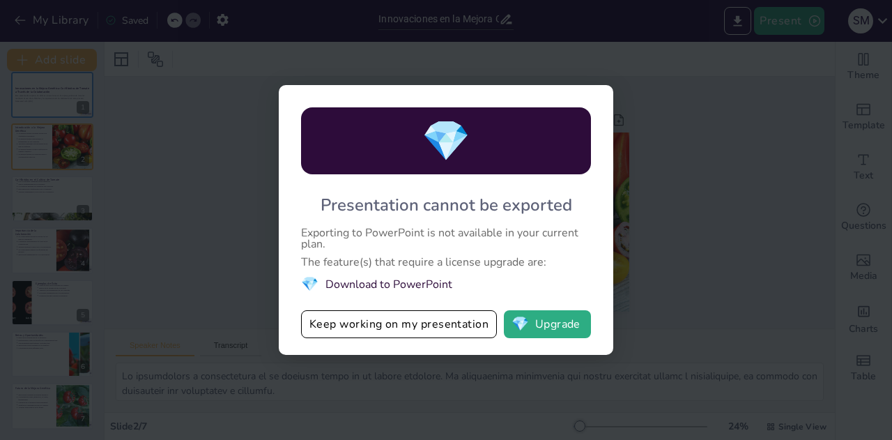
click at [441, 150] on span "💎" at bounding box center [446, 141] width 49 height 54
click at [409, 286] on li "💎 Download to PowerPoint" at bounding box center [446, 284] width 290 height 19
click at [447, 199] on div "Presentation cannot be exported" at bounding box center [446, 205] width 252 height 22
click at [451, 151] on span "💎" at bounding box center [446, 141] width 49 height 54
click at [433, 327] on button "Keep working on my presentation" at bounding box center [399, 324] width 196 height 28
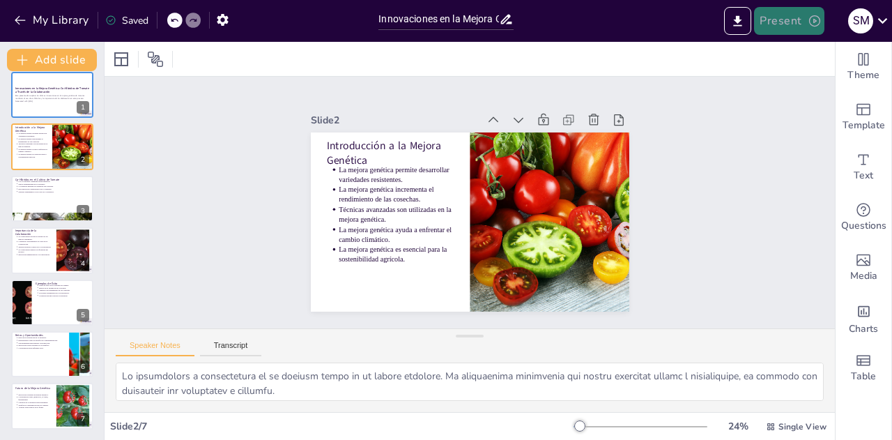
click at [776, 24] on button "Present" at bounding box center [789, 21] width 70 height 28
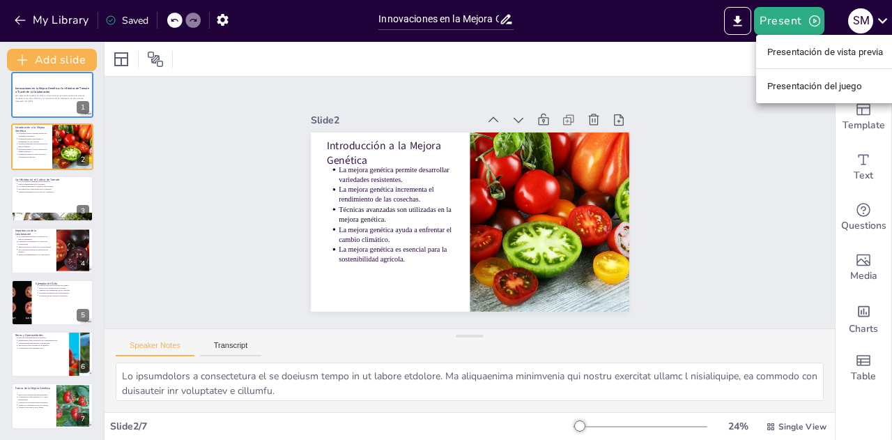
click at [735, 22] on div at bounding box center [446, 220] width 892 height 440
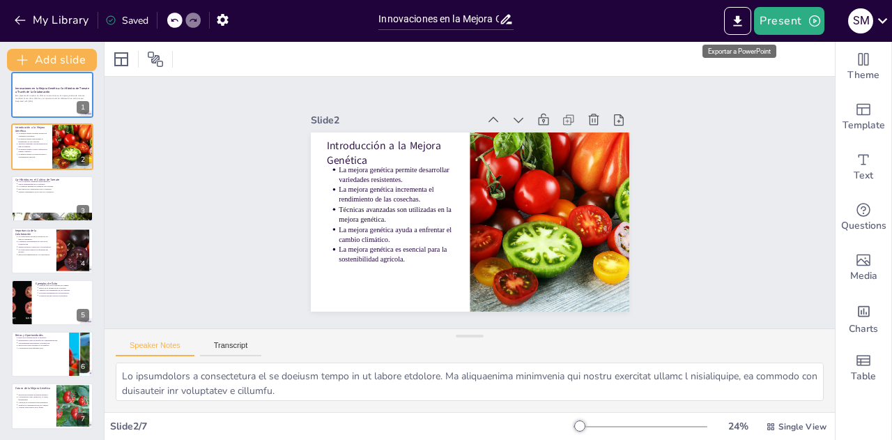
click at [731, 52] on font "Exportar a PowerPoint" at bounding box center [739, 51] width 63 height 8
click at [739, 29] on button "Export to PowerPoint" at bounding box center [737, 21] width 27 height 28
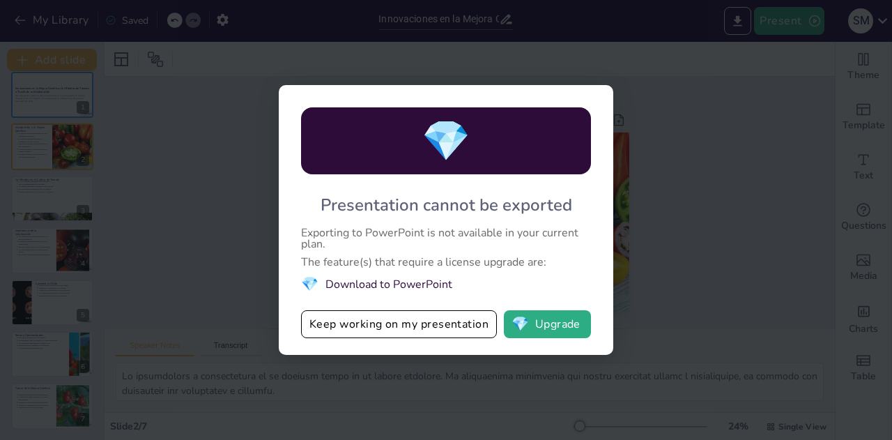
click at [400, 282] on li "💎 Download to PowerPoint" at bounding box center [446, 284] width 290 height 19
click at [562, 323] on button "💎 Upgrade" at bounding box center [547, 324] width 87 height 28
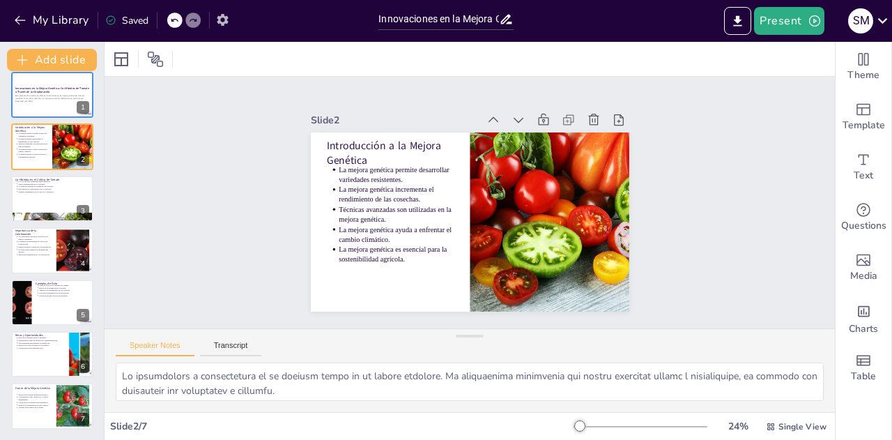
click at [222, 17] on icon "button" at bounding box center [222, 20] width 15 height 15
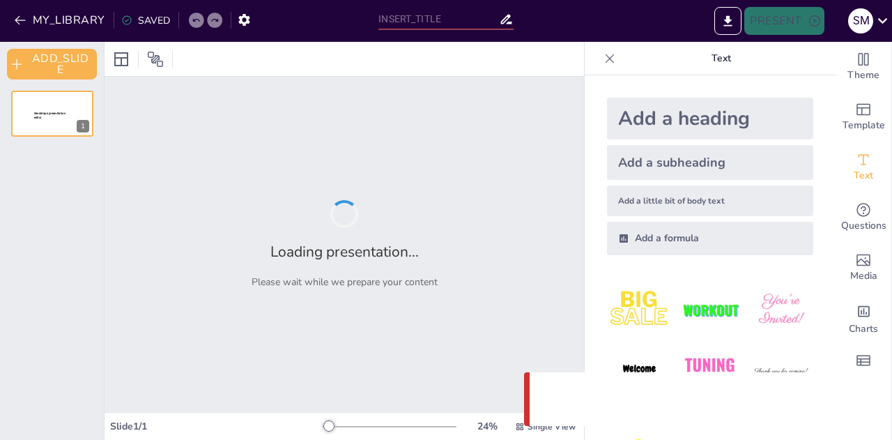
type input "Innovaciones en la Mejora Genética: Co-Híbridos de Tomate a Través de la Colabo…"
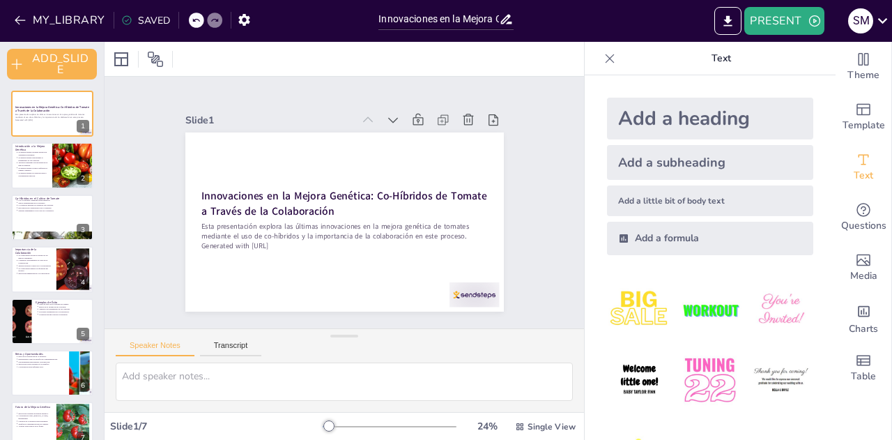
click at [603, 56] on icon at bounding box center [610, 59] width 14 height 14
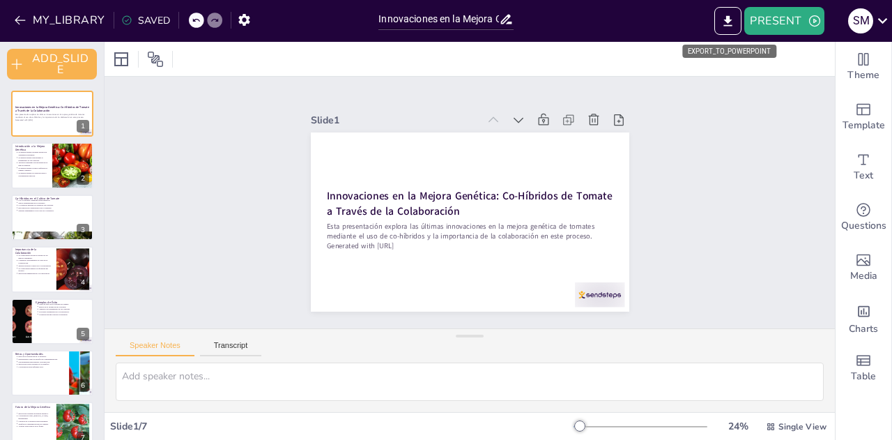
click at [729, 51] on div "EXPORT_TO_POWERPOINT" at bounding box center [729, 51] width 94 height 13
drag, startPoint x: 729, startPoint y: 51, endPoint x: 796, endPoint y: 129, distance: 102.8
click at [729, 14] on icon "EXPORT_TO_POWERPOINT" at bounding box center [727, 21] width 15 height 15
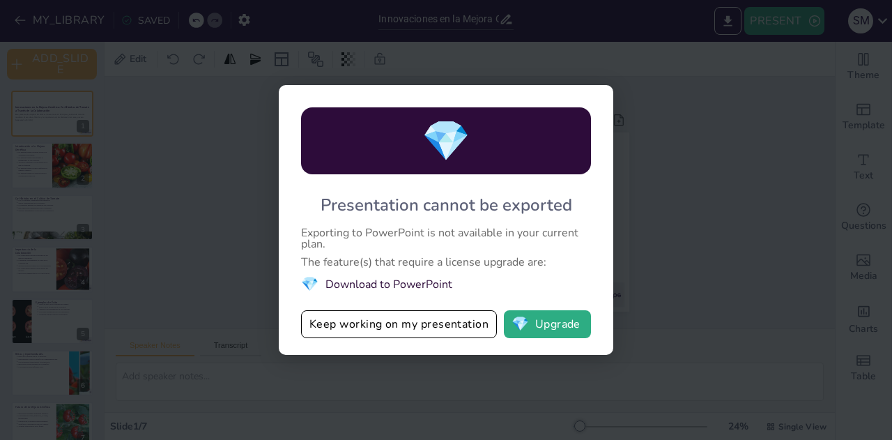
click at [397, 284] on li "💎 Download to PowerPoint" at bounding box center [446, 284] width 290 height 19
click at [642, 173] on div "💎 Presentation cannot be exported Exporting to PowerPoint is not available in y…" at bounding box center [446, 220] width 892 height 440
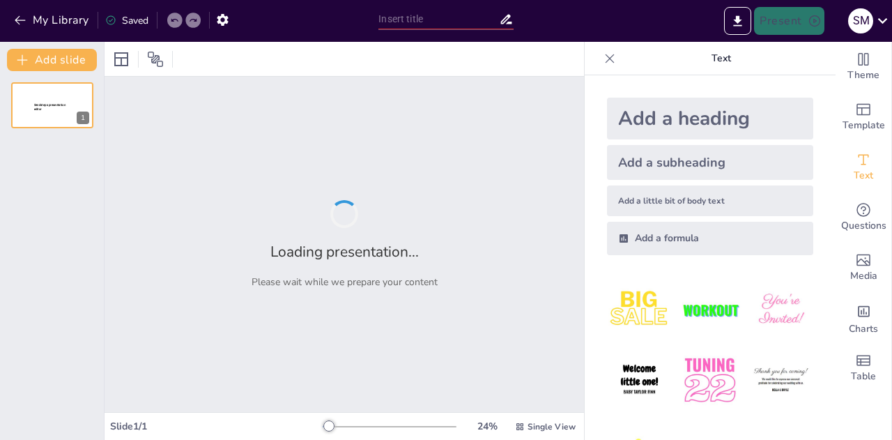
type input "Co-híbridos de Tomate: Estrategias para la Mejora Genética"
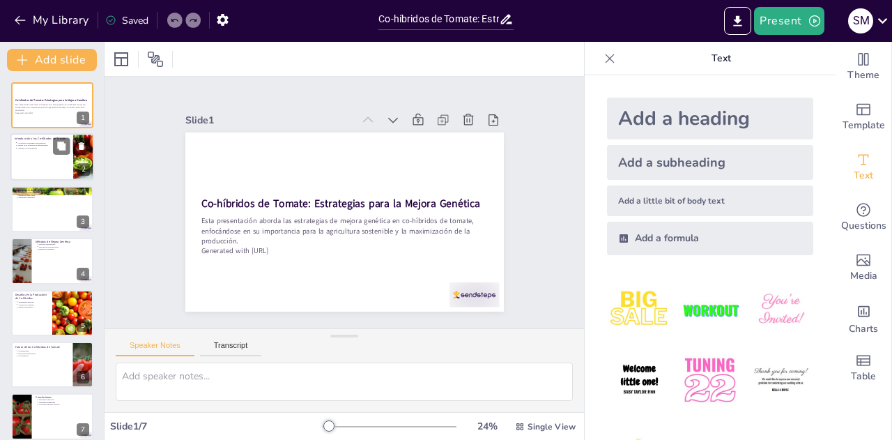
click at [49, 161] on div at bounding box center [52, 157] width 84 height 47
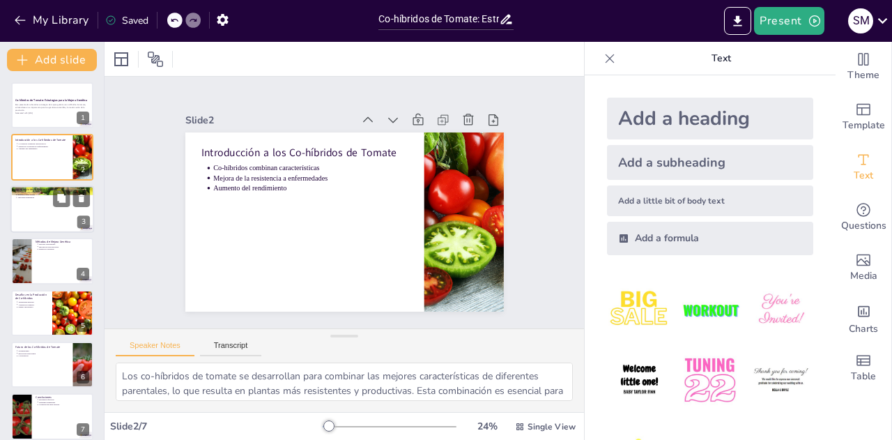
click at [47, 203] on div at bounding box center [52, 208] width 84 height 47
type textarea "La mejora genética juega un papel vital en la adaptación de los cultivos al cam…"
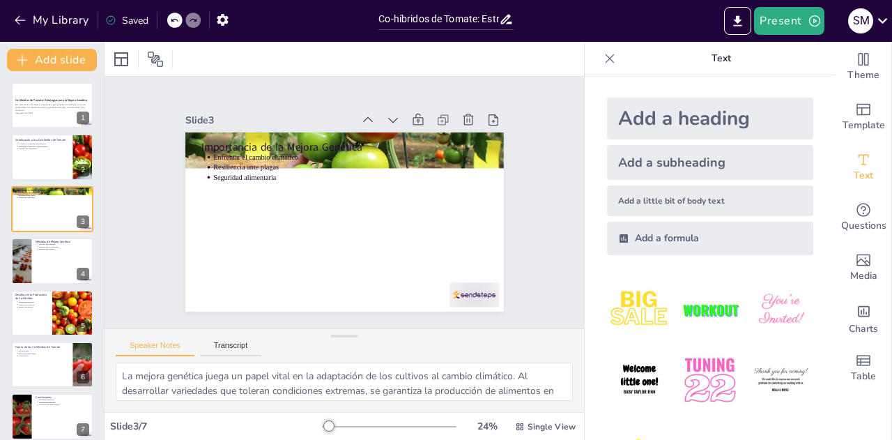
click at [603, 59] on icon at bounding box center [610, 59] width 14 height 14
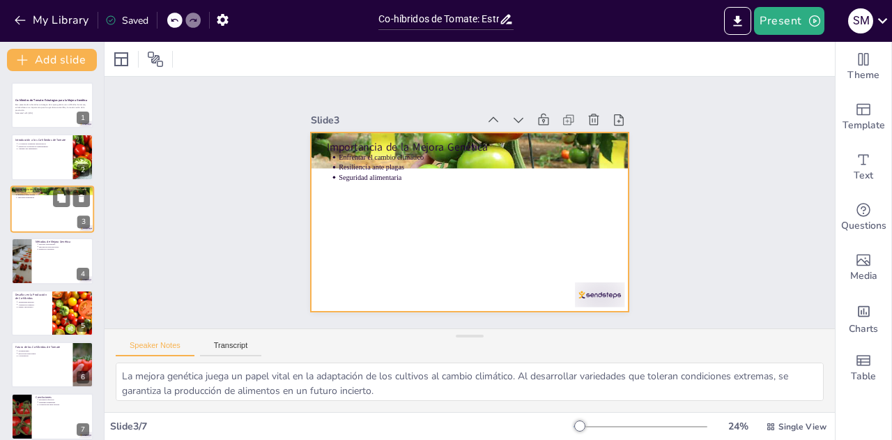
click at [41, 208] on div at bounding box center [52, 208] width 84 height 47
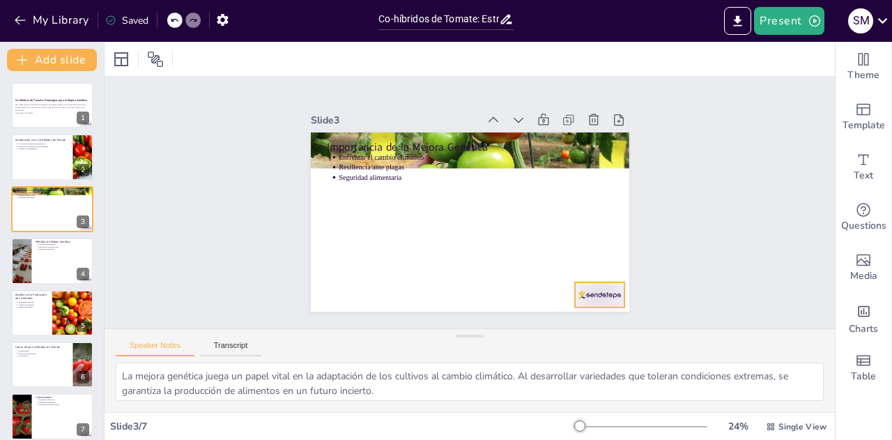
click at [579, 318] on div at bounding box center [551, 339] width 56 height 43
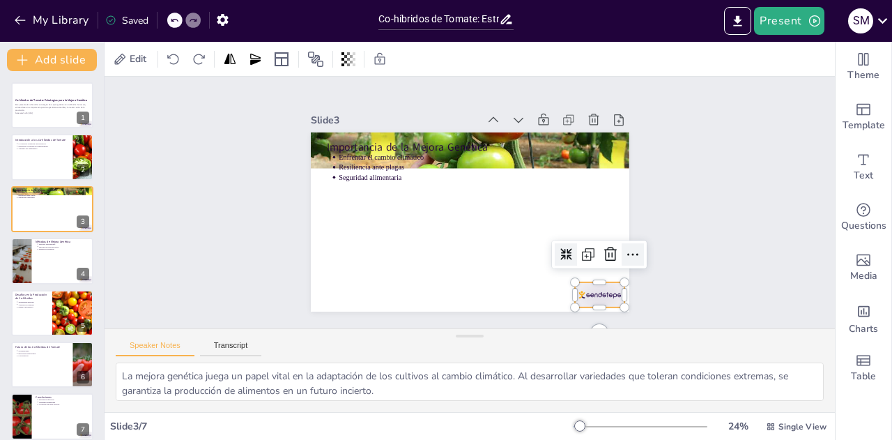
click at [609, 305] on icon at bounding box center [598, 316] width 22 height 22
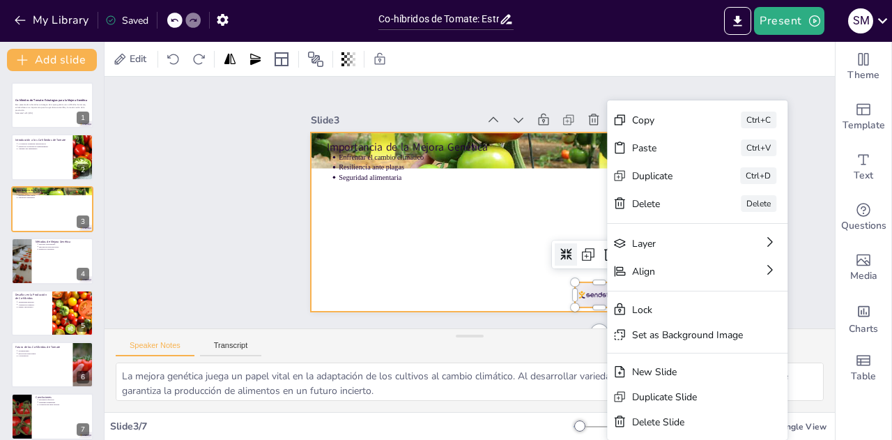
click at [458, 265] on div at bounding box center [455, 215] width 346 height 357
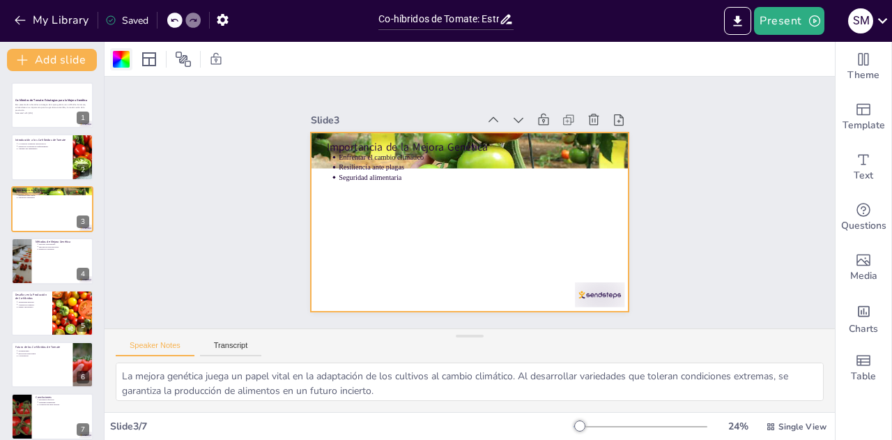
click at [116, 59] on div at bounding box center [121, 59] width 17 height 17
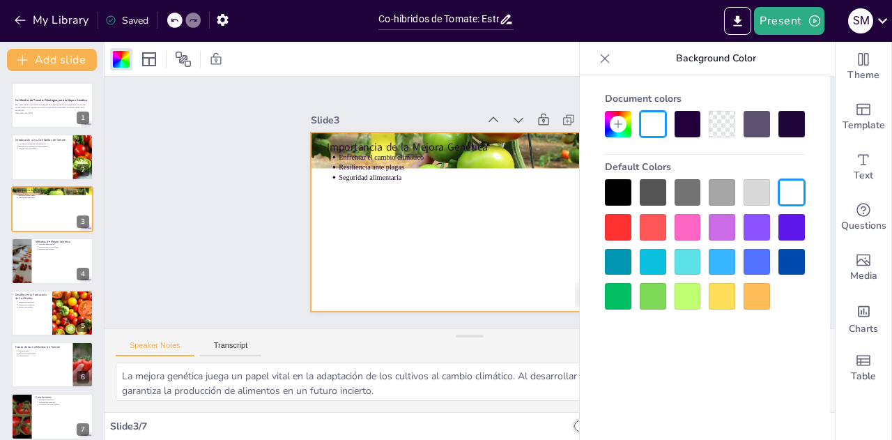
click at [724, 123] on div at bounding box center [722, 124] width 26 height 26
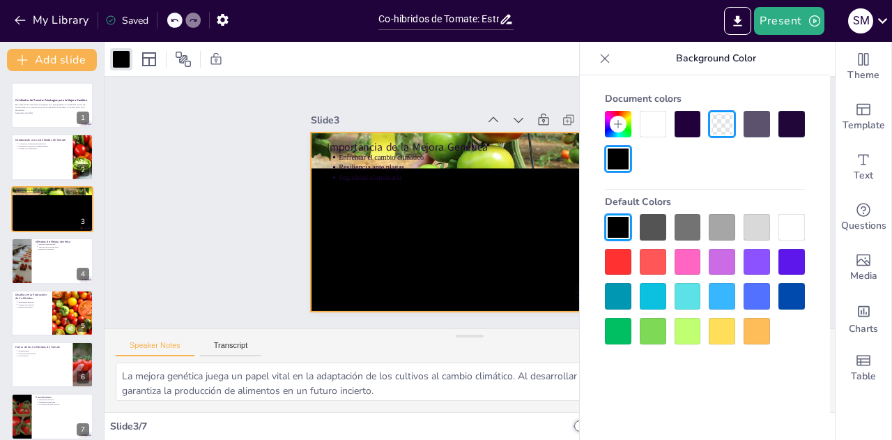
click at [724, 123] on div at bounding box center [722, 124] width 26 height 26
click at [304, 224] on div "Slide 1 Co-híbridos de Tomate: Estrategias para la Mejora Genética Esta present…" at bounding box center [469, 202] width 330 height 445
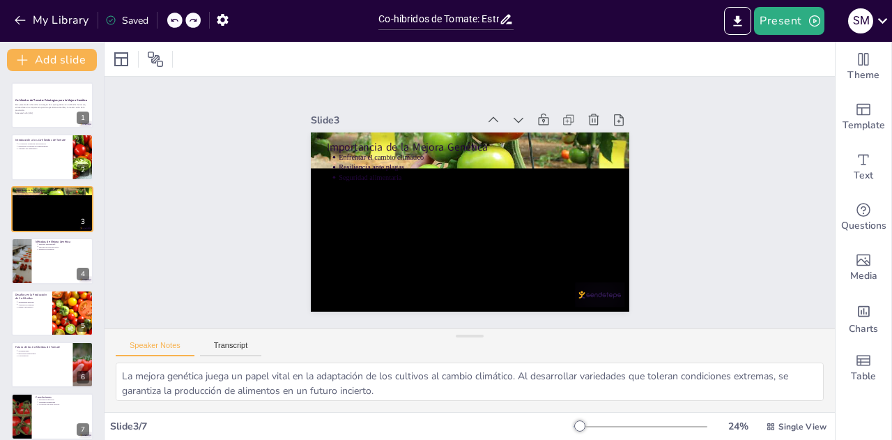
click at [175, 20] on icon at bounding box center [174, 20] width 8 height 8
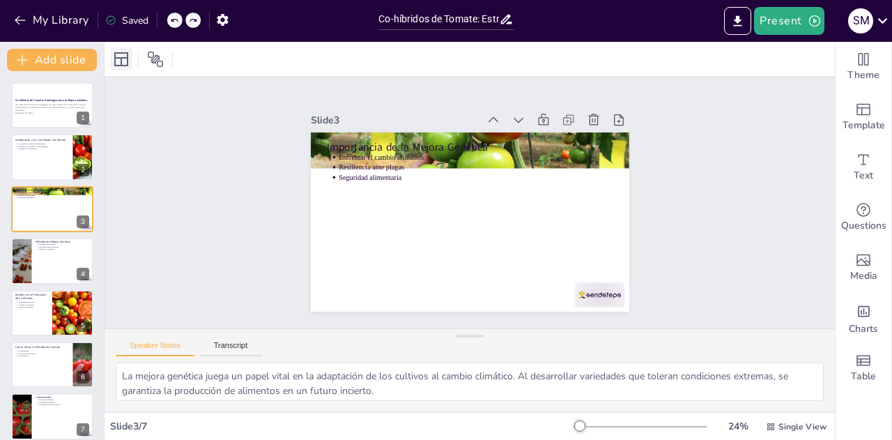
click at [124, 64] on icon at bounding box center [121, 59] width 17 height 17
click at [118, 54] on icon at bounding box center [121, 59] width 17 height 17
click at [159, 55] on icon at bounding box center [155, 59] width 17 height 17
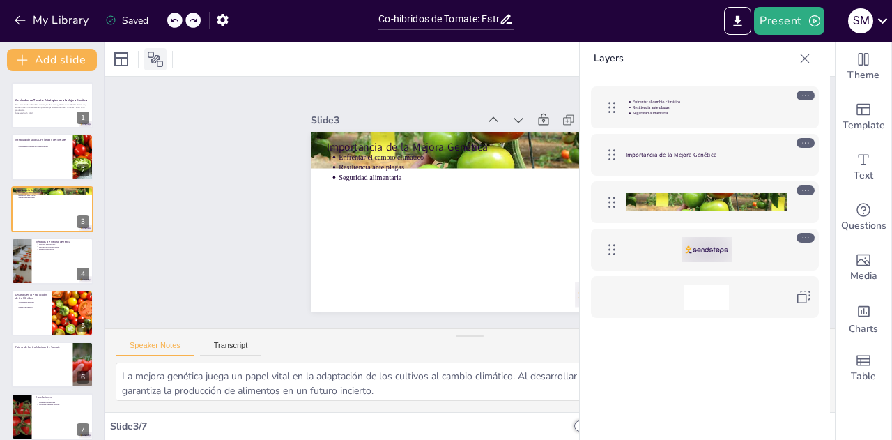
click at [159, 55] on icon at bounding box center [155, 59] width 17 height 17
click at [799, 53] on icon at bounding box center [805, 59] width 14 height 14
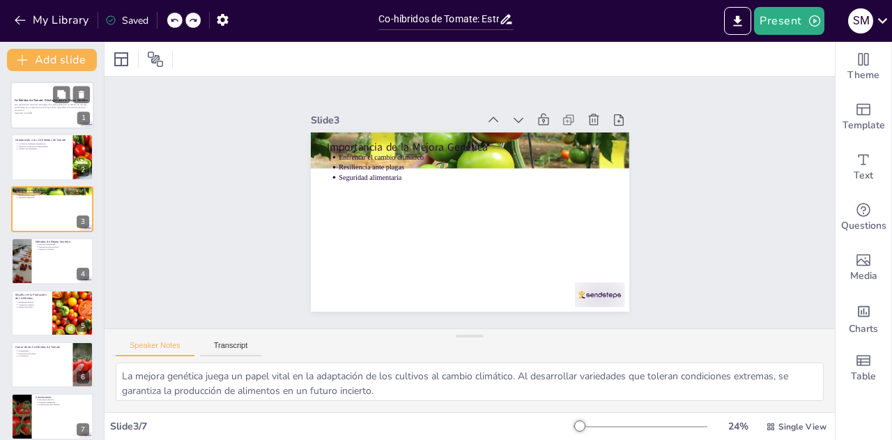
click at [40, 102] on div "Co-híbridos de Tomate: Estrategias para la Mejora Genética" at bounding box center [52, 101] width 75 height 6
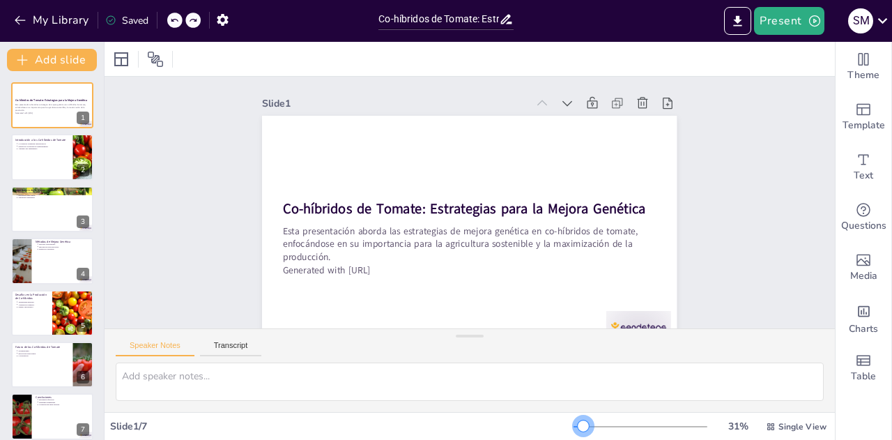
click at [578, 427] on div at bounding box center [583, 425] width 11 height 11
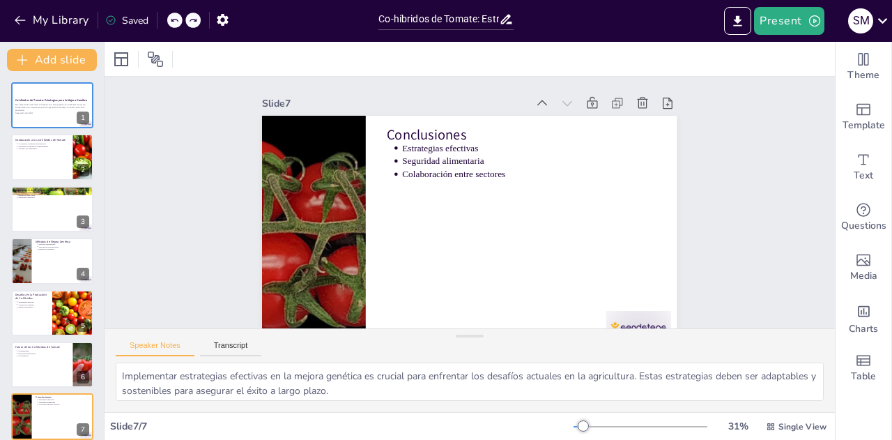
scroll to position [29, 0]
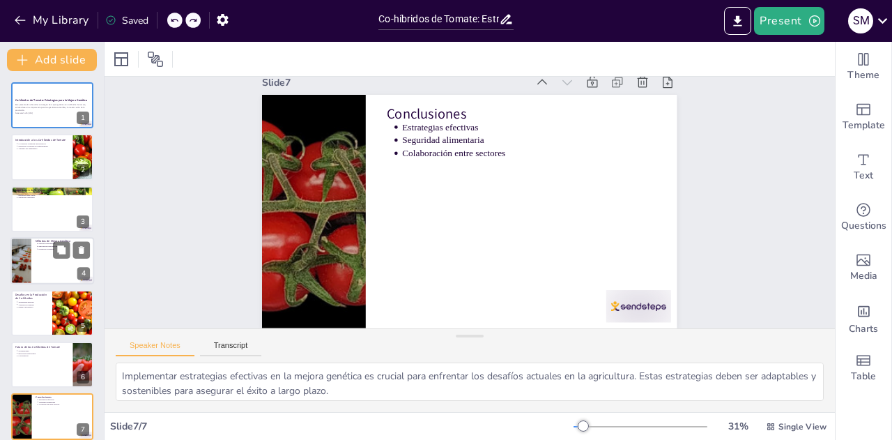
click at [54, 261] on div at bounding box center [52, 260] width 84 height 47
type textarea "La selección natural y la hibridación son métodos tradicionales que han sido ut…"
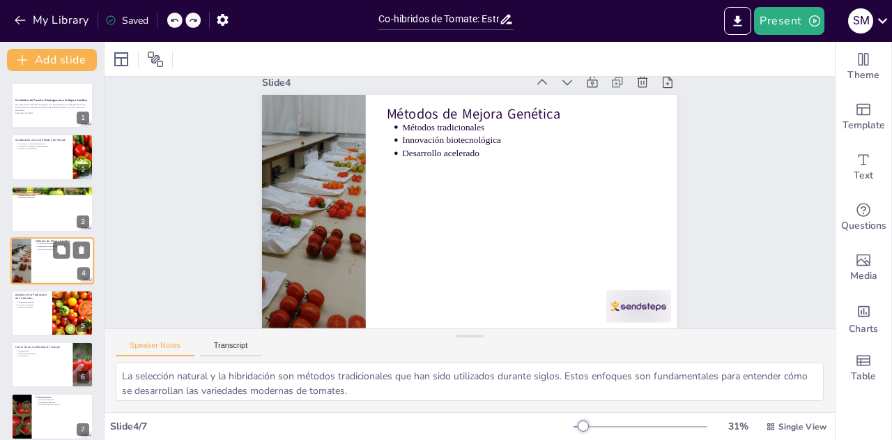
scroll to position [0, 0]
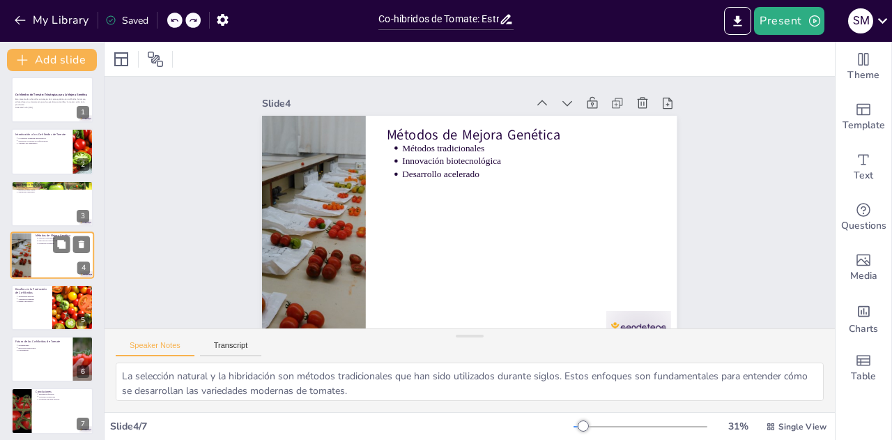
click at [54, 261] on div at bounding box center [52, 254] width 84 height 47
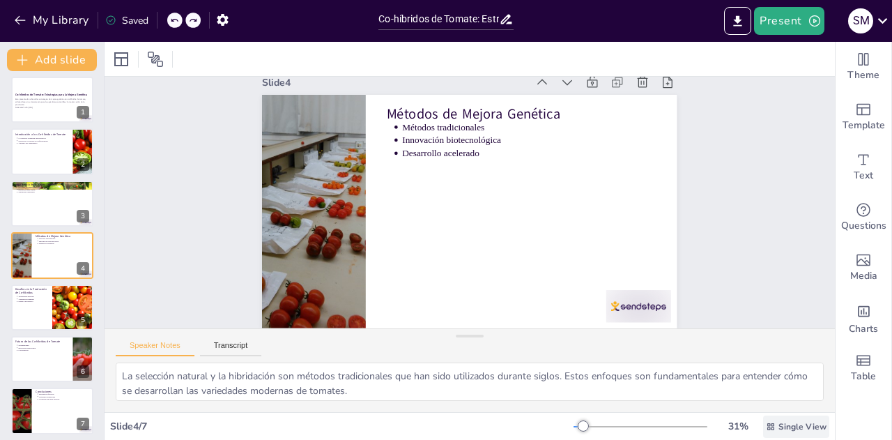
click at [767, 426] on div "Single View" at bounding box center [796, 426] width 66 height 22
click at [765, 395] on span "List View" at bounding box center [776, 395] width 73 height 13
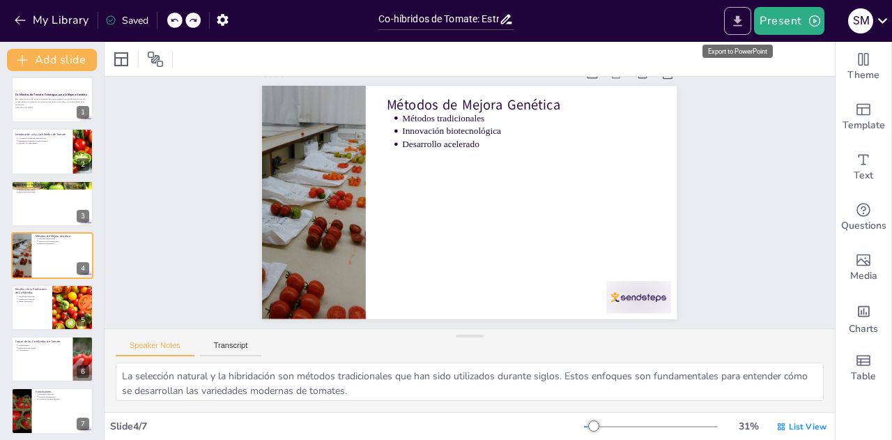
click at [729, 22] on button "Export to PowerPoint" at bounding box center [737, 21] width 27 height 28
